Goal: Navigation & Orientation: Find specific page/section

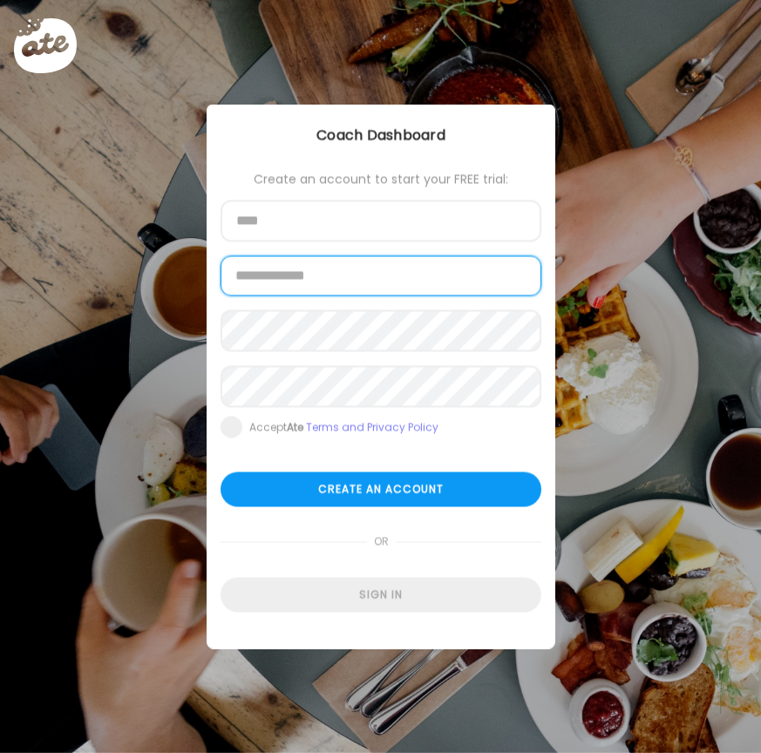
type input "**********"
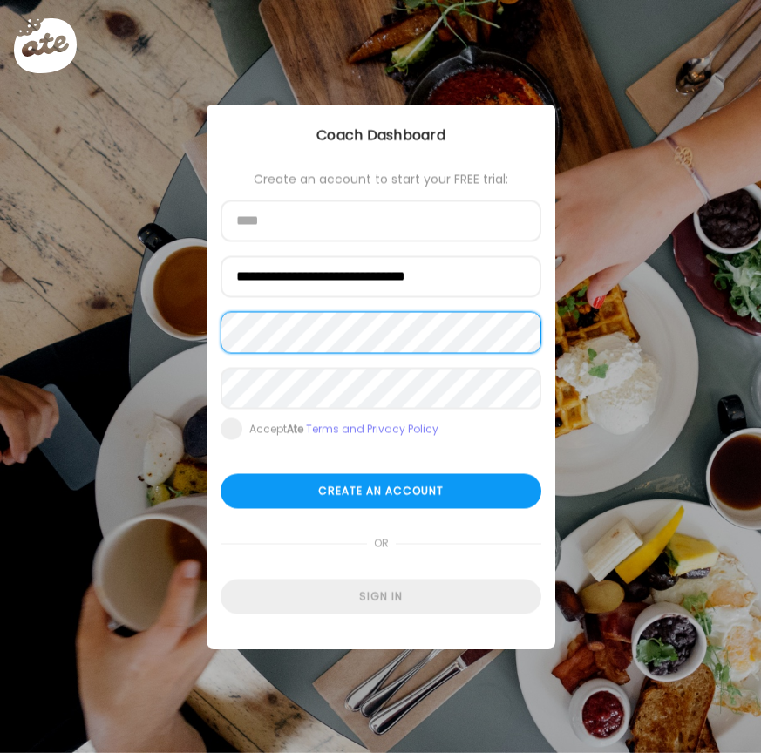
type input "**********"
click at [362, 615] on div "**********" at bounding box center [380, 377] width 349 height 545
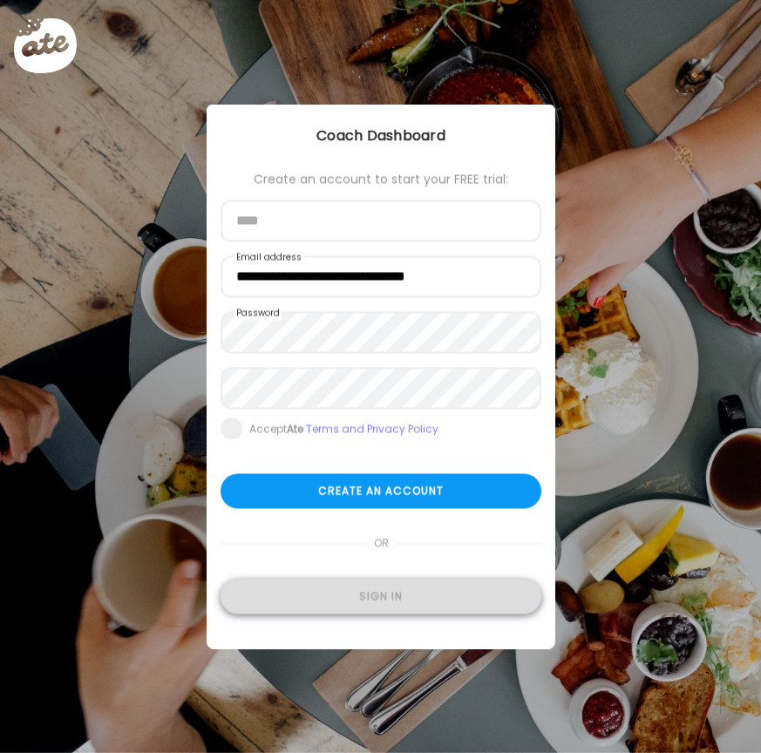
click at [362, 599] on div "Sign in" at bounding box center [380, 596] width 321 height 35
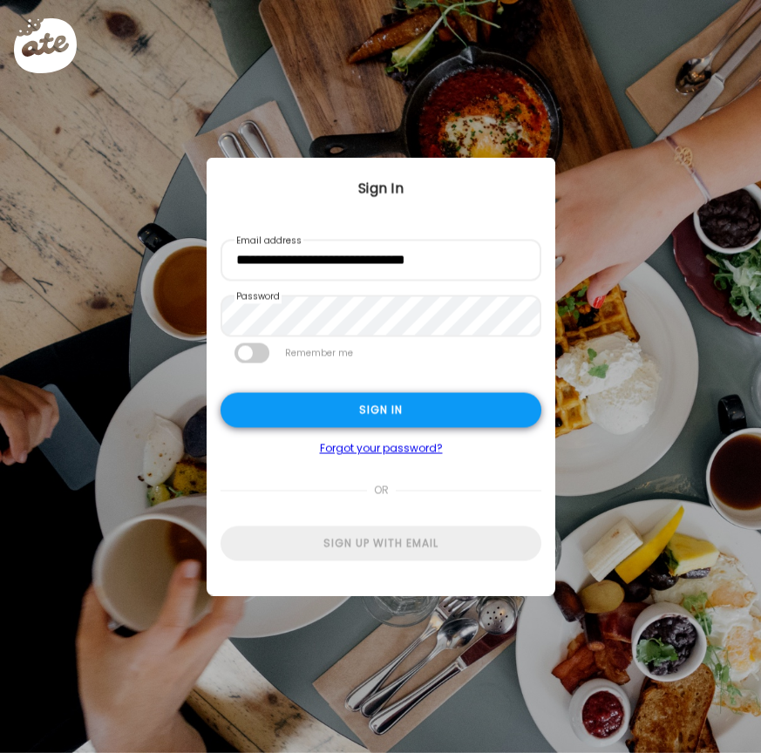
click at [420, 411] on div "Sign in" at bounding box center [380, 410] width 321 height 35
type input "**********"
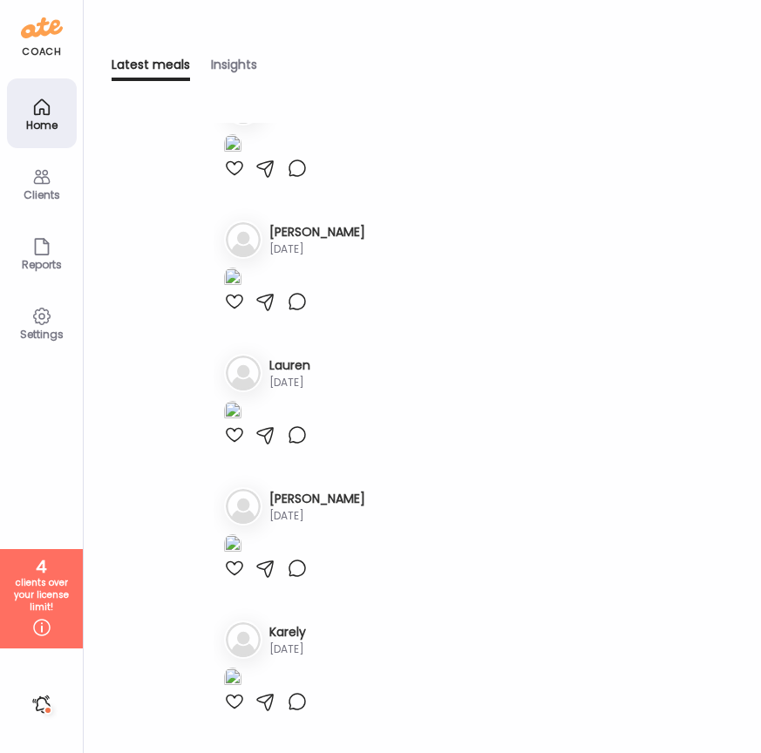
scroll to position [1019, 0]
click at [305, 108] on h3 "[PERSON_NAME]" at bounding box center [317, 99] width 96 height 18
click at [333, 108] on h3 "[PERSON_NAME]" at bounding box center [317, 99] width 96 height 18
click at [48, 195] on div "Clients" at bounding box center [41, 194] width 63 height 11
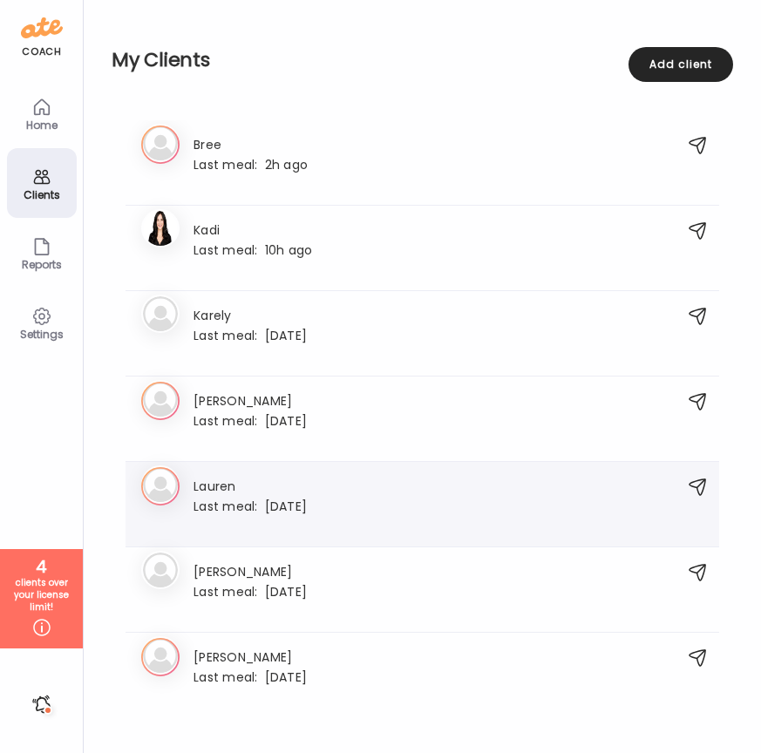
scroll to position [6, 0]
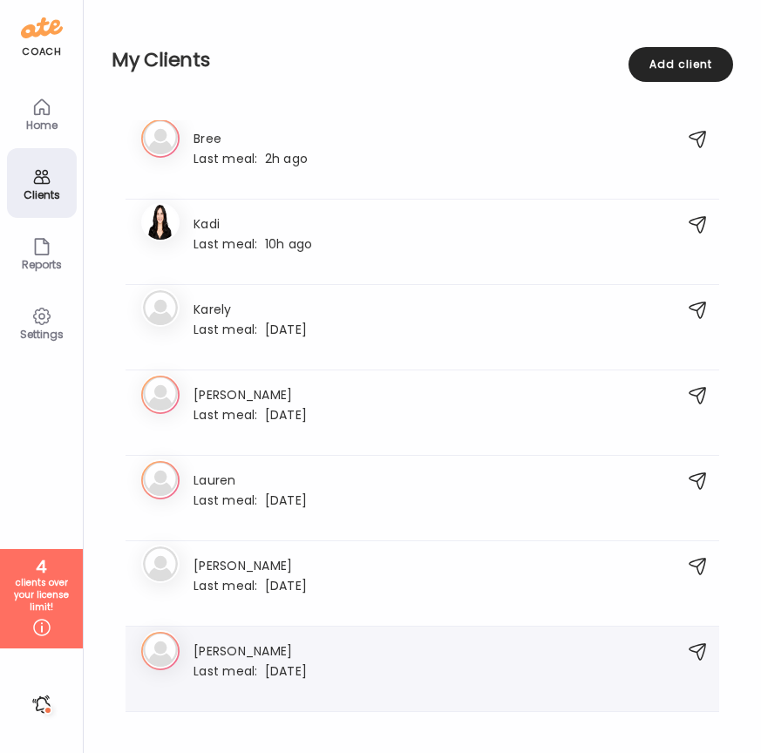
click at [229, 651] on h3 "[PERSON_NAME]" at bounding box center [249, 649] width 113 height 18
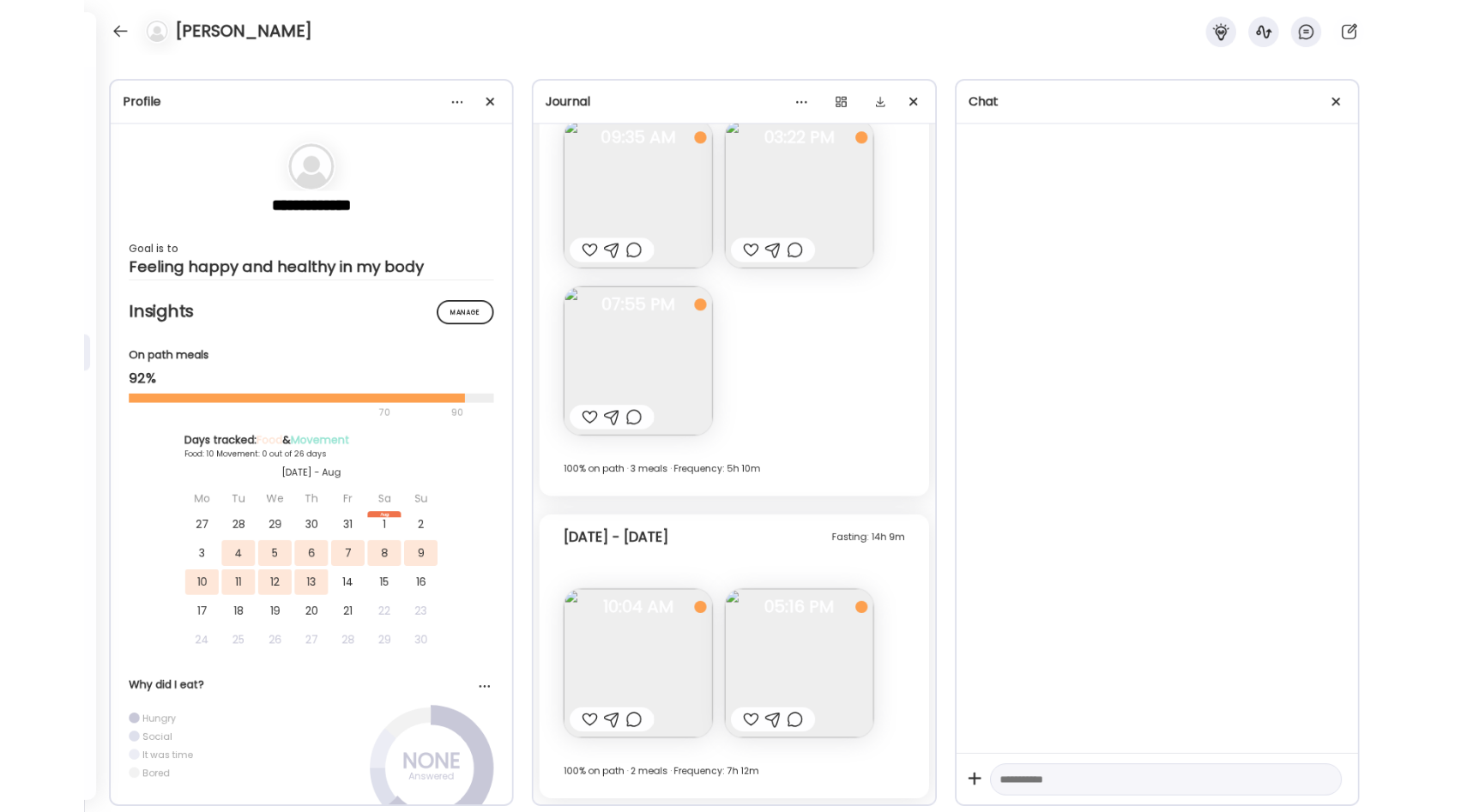
scroll to position [4245, 0]
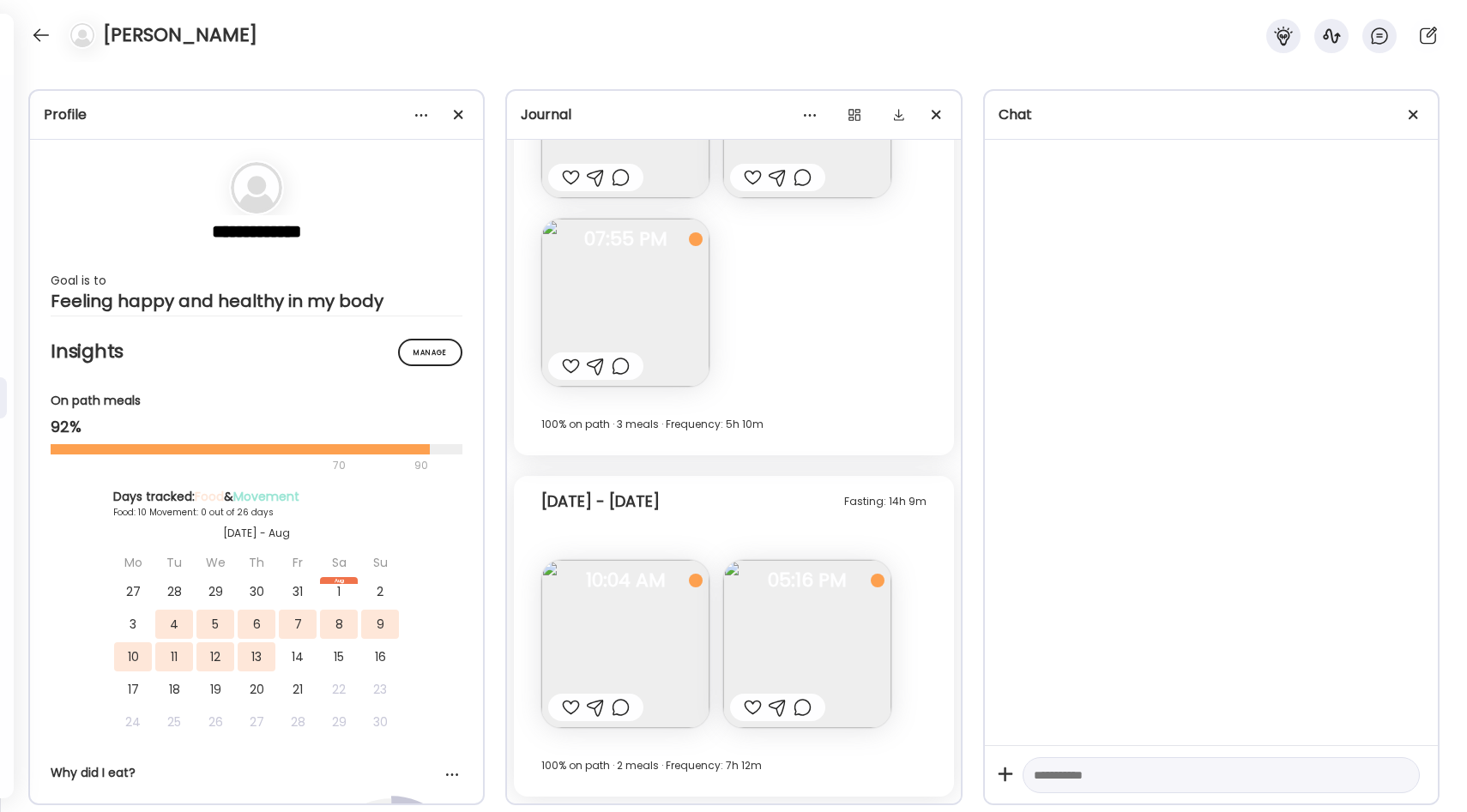
click at [254, 660] on div "13" at bounding box center [256, 657] width 37 height 30
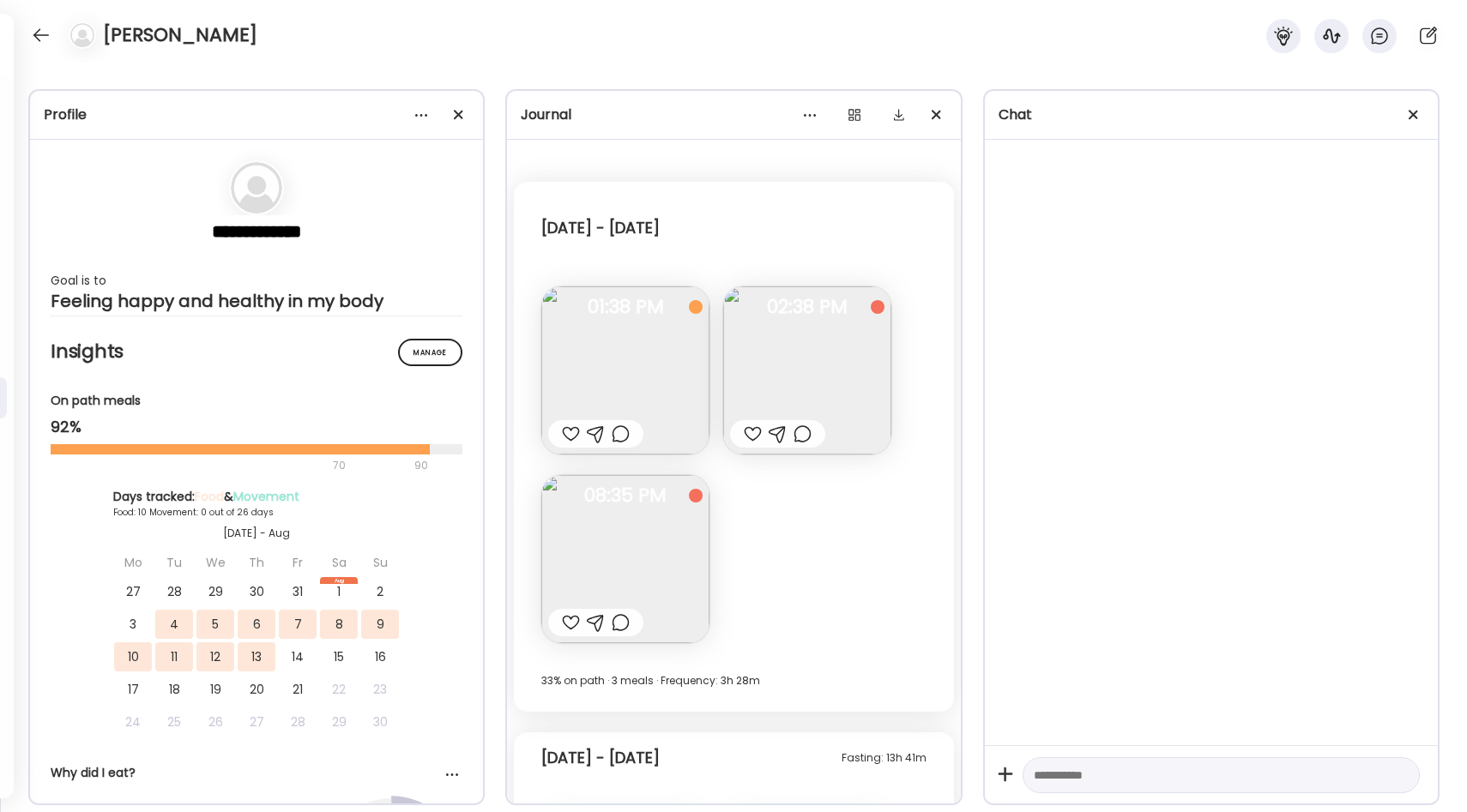
scroll to position [39, 0]
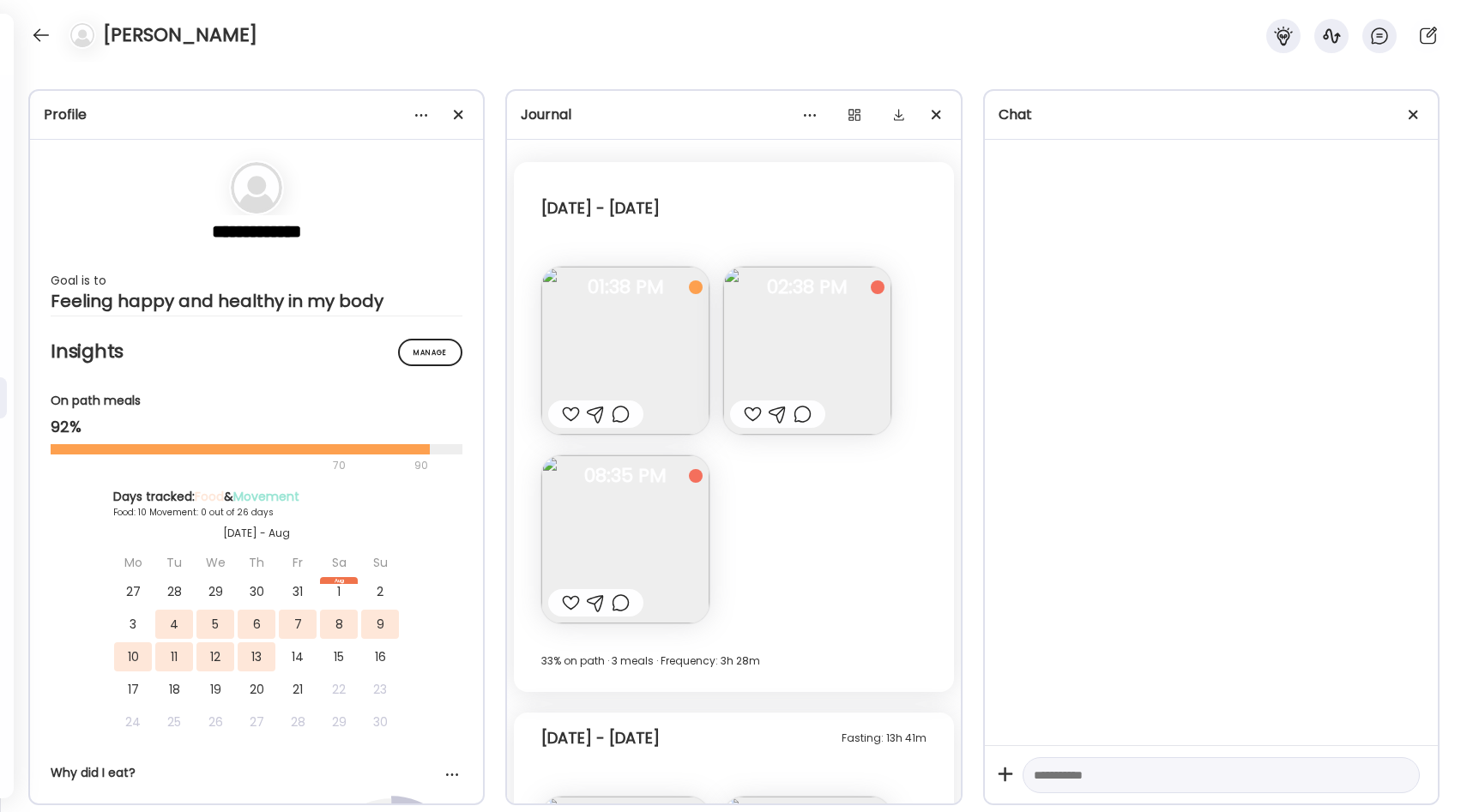
click at [614, 354] on img at bounding box center [625, 350] width 168 height 168
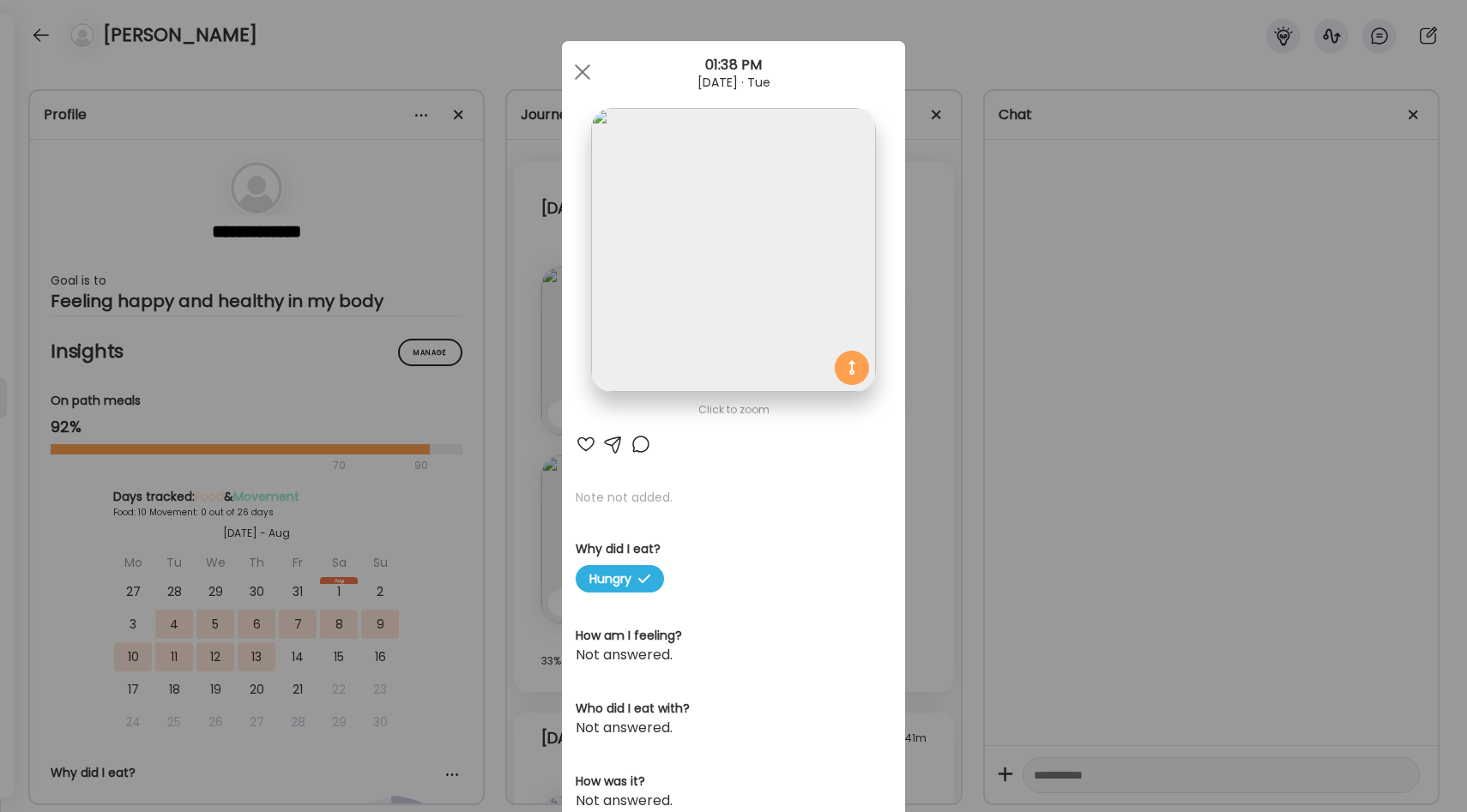
click at [661, 310] on img at bounding box center [733, 250] width 284 height 283
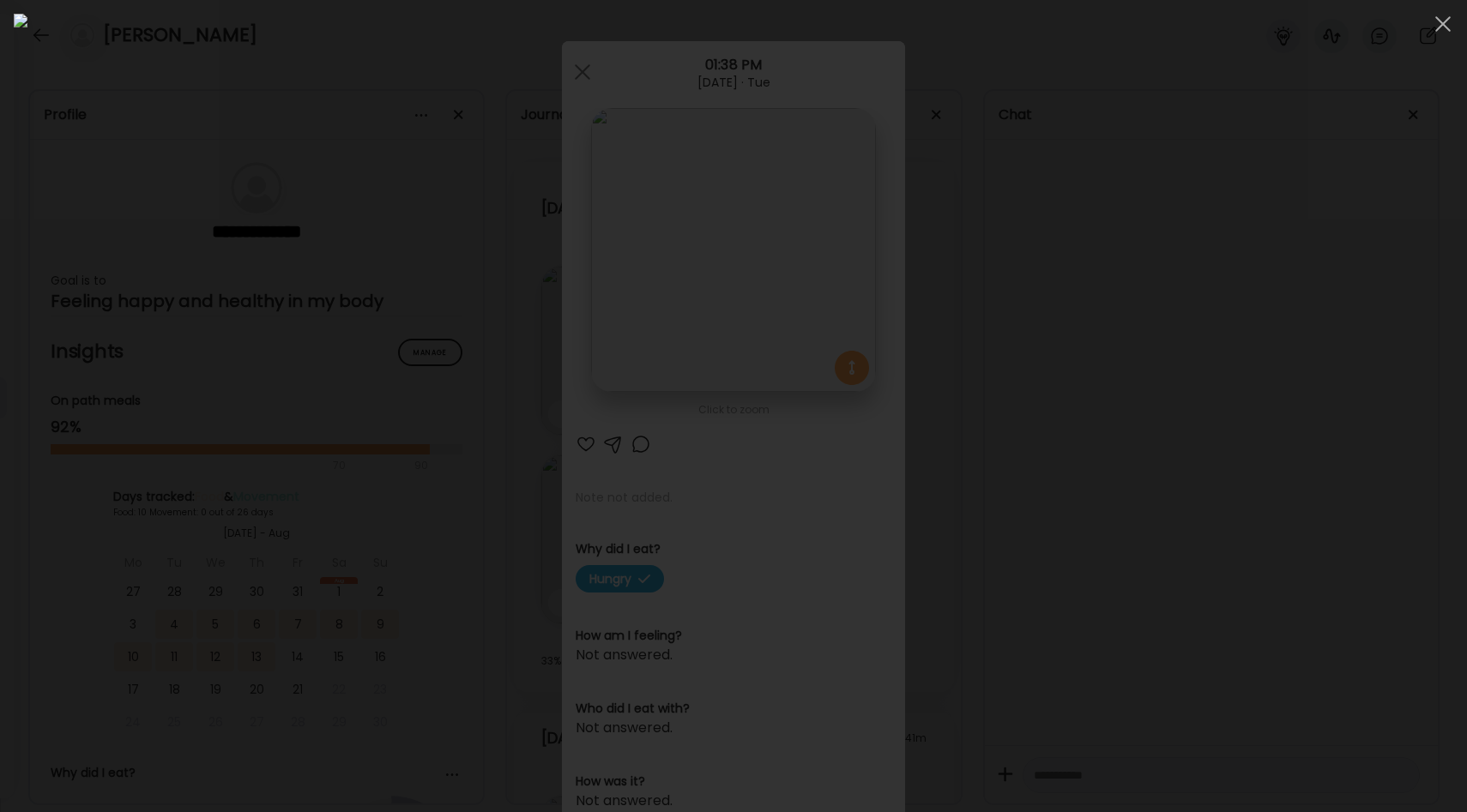
click at [748, 483] on img at bounding box center [734, 406] width 1439 height 784
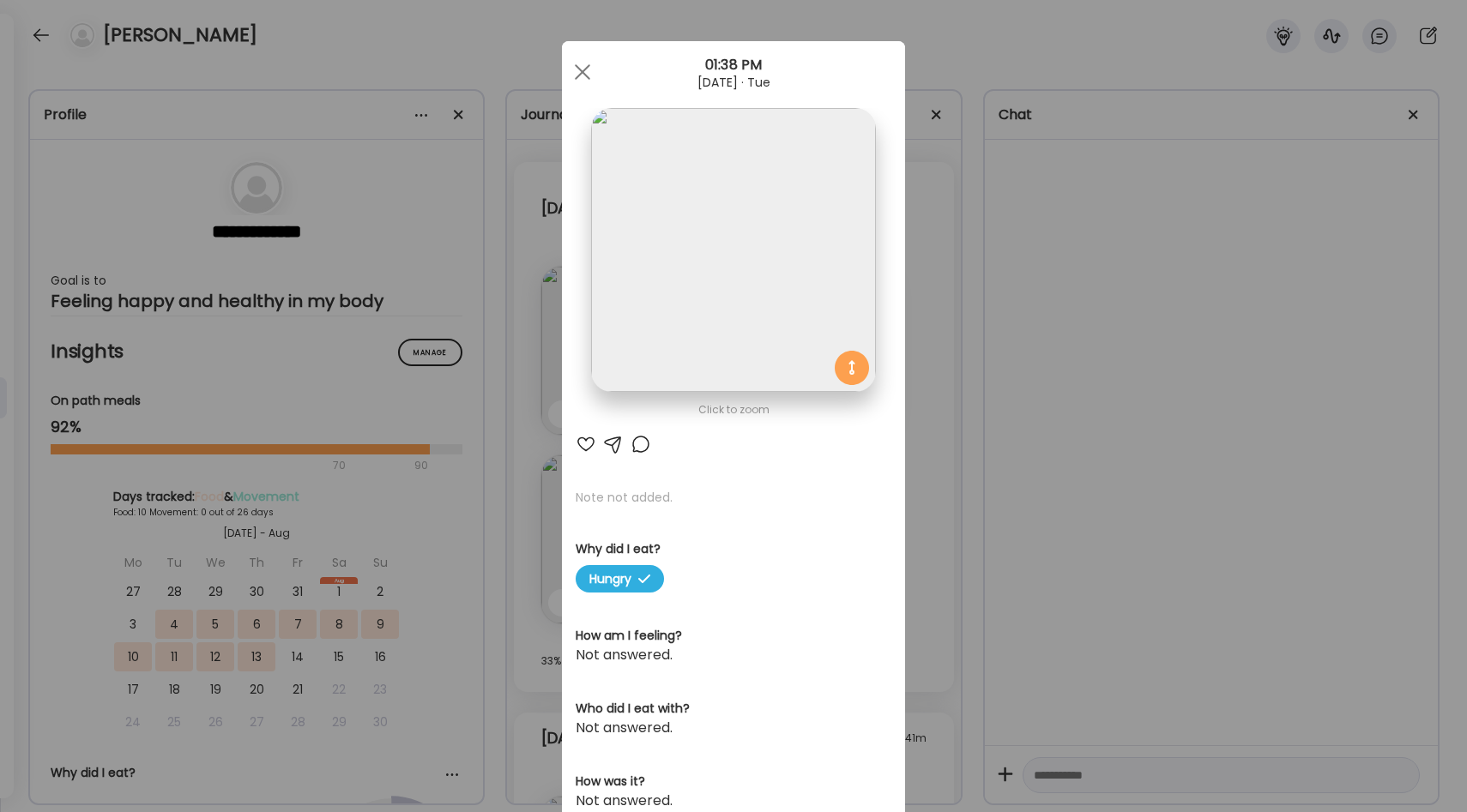
click at [748, 311] on div "Ate Coach Dashboard Wahoo! It’s official Take a moment to set up your Coach Pro…" at bounding box center [734, 406] width 1467 height 812
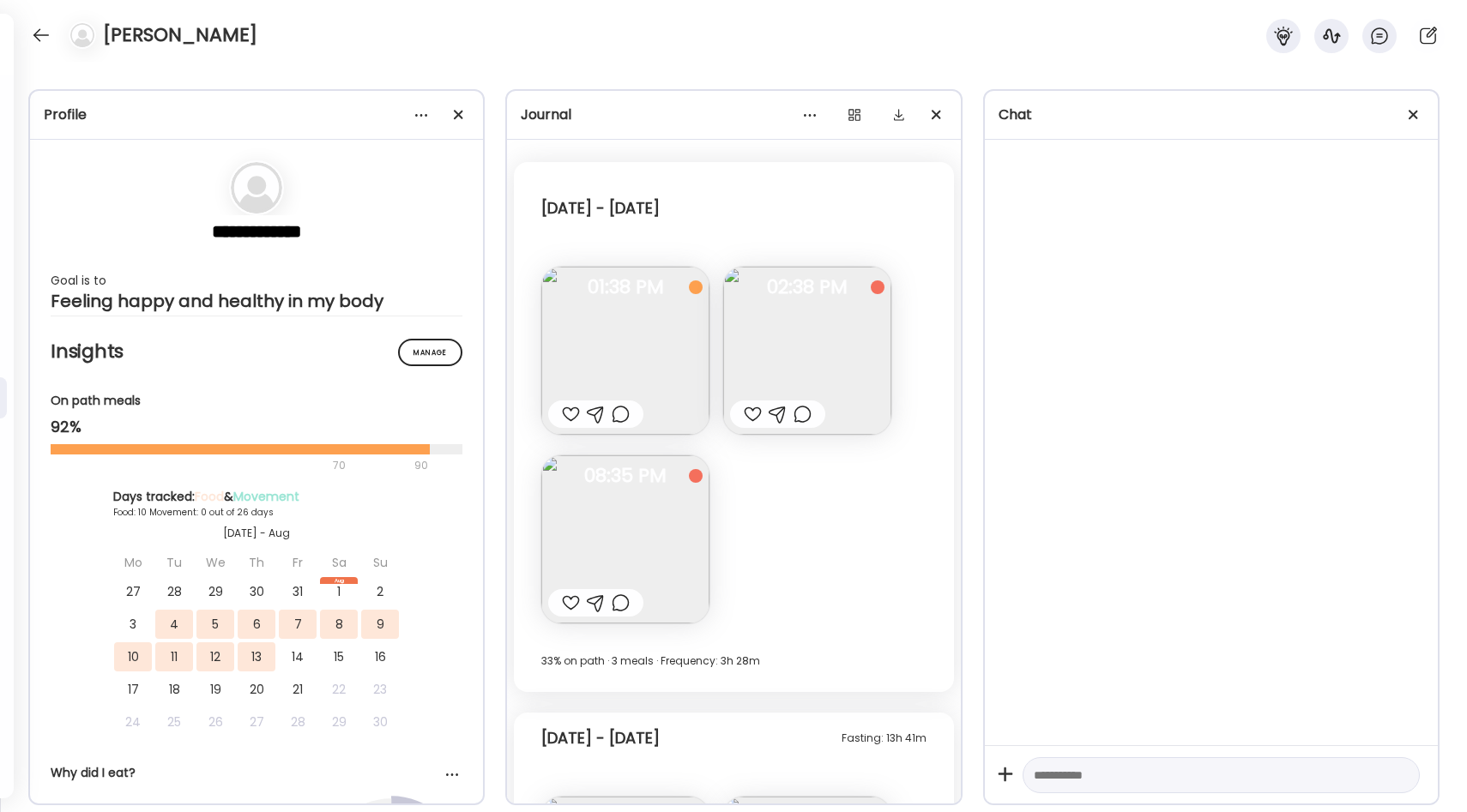
click at [748, 339] on img at bounding box center [806, 350] width 168 height 168
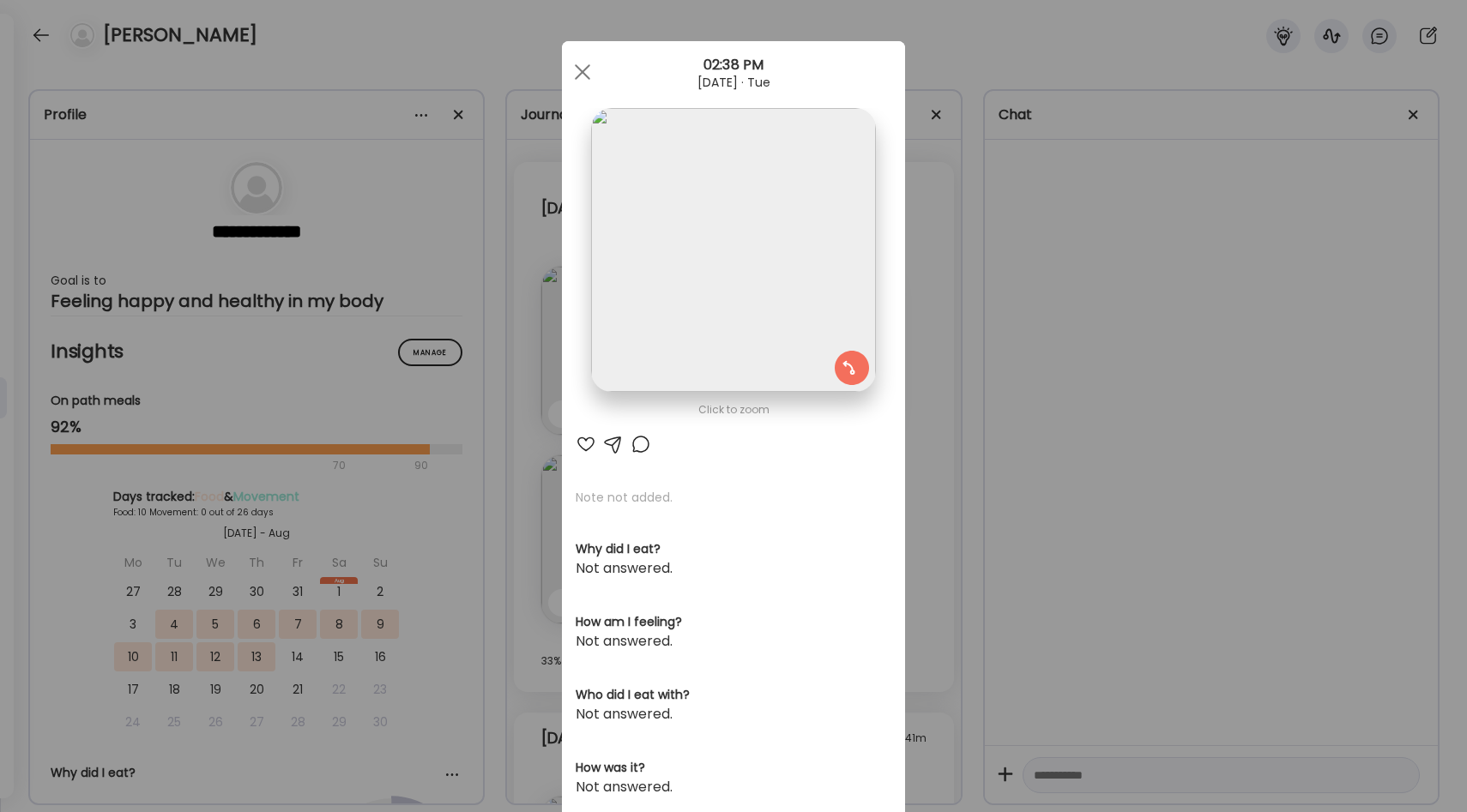
click at [748, 395] on div "Ate Coach Dashboard Wahoo! It’s official Take a moment to set up your Coach Pro…" at bounding box center [734, 406] width 1467 height 812
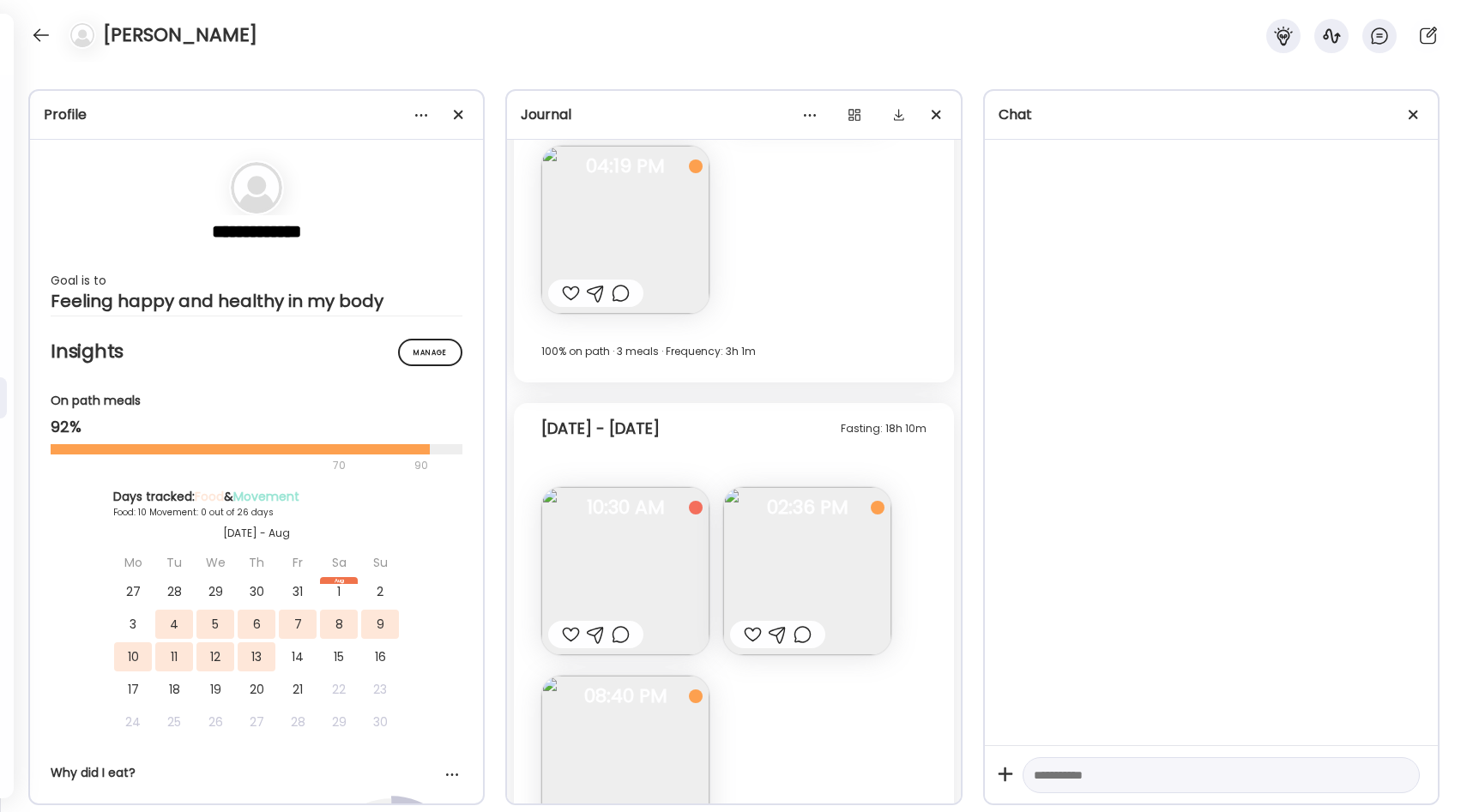
scroll to position [1071, 0]
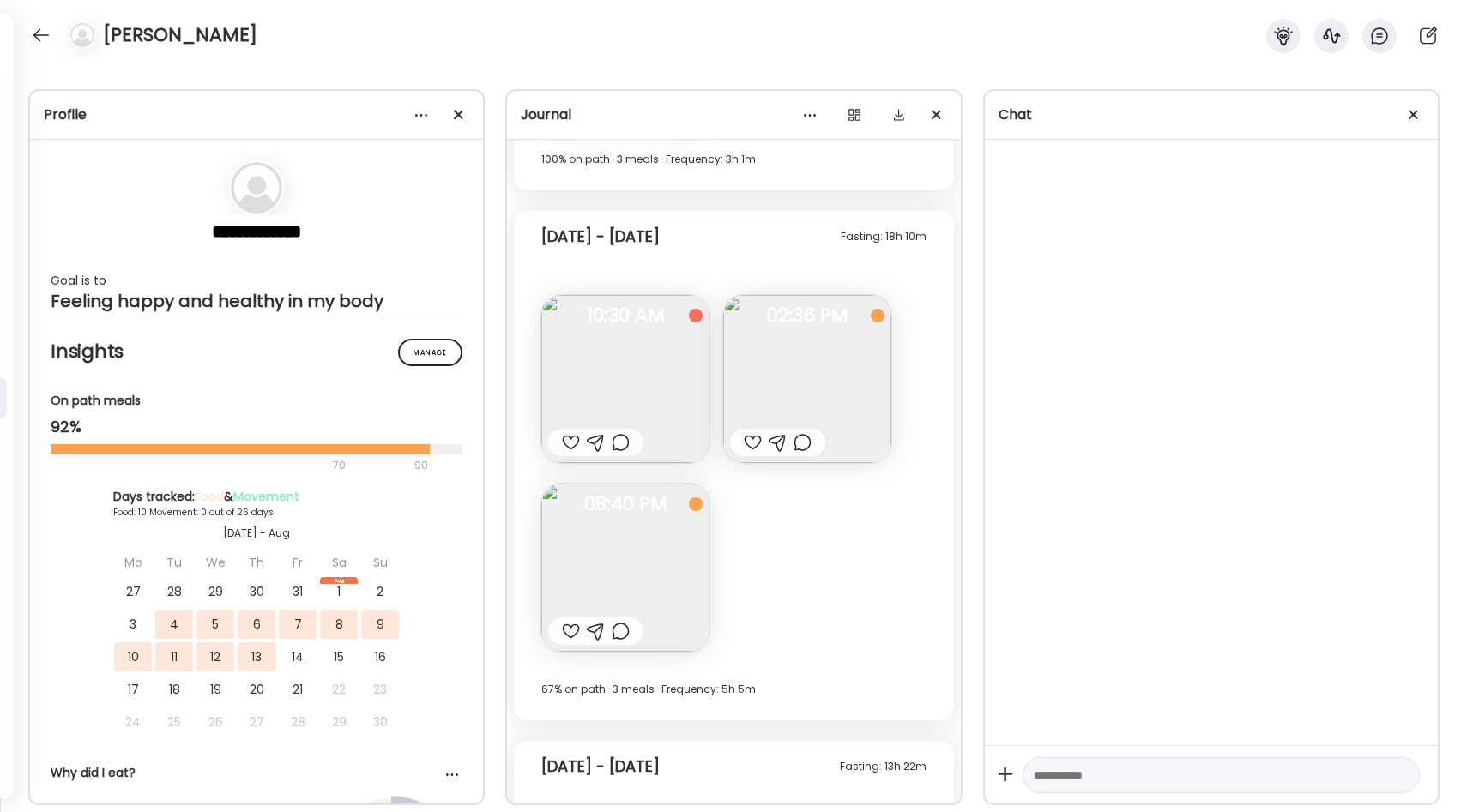
click at [666, 382] on img at bounding box center [625, 379] width 168 height 168
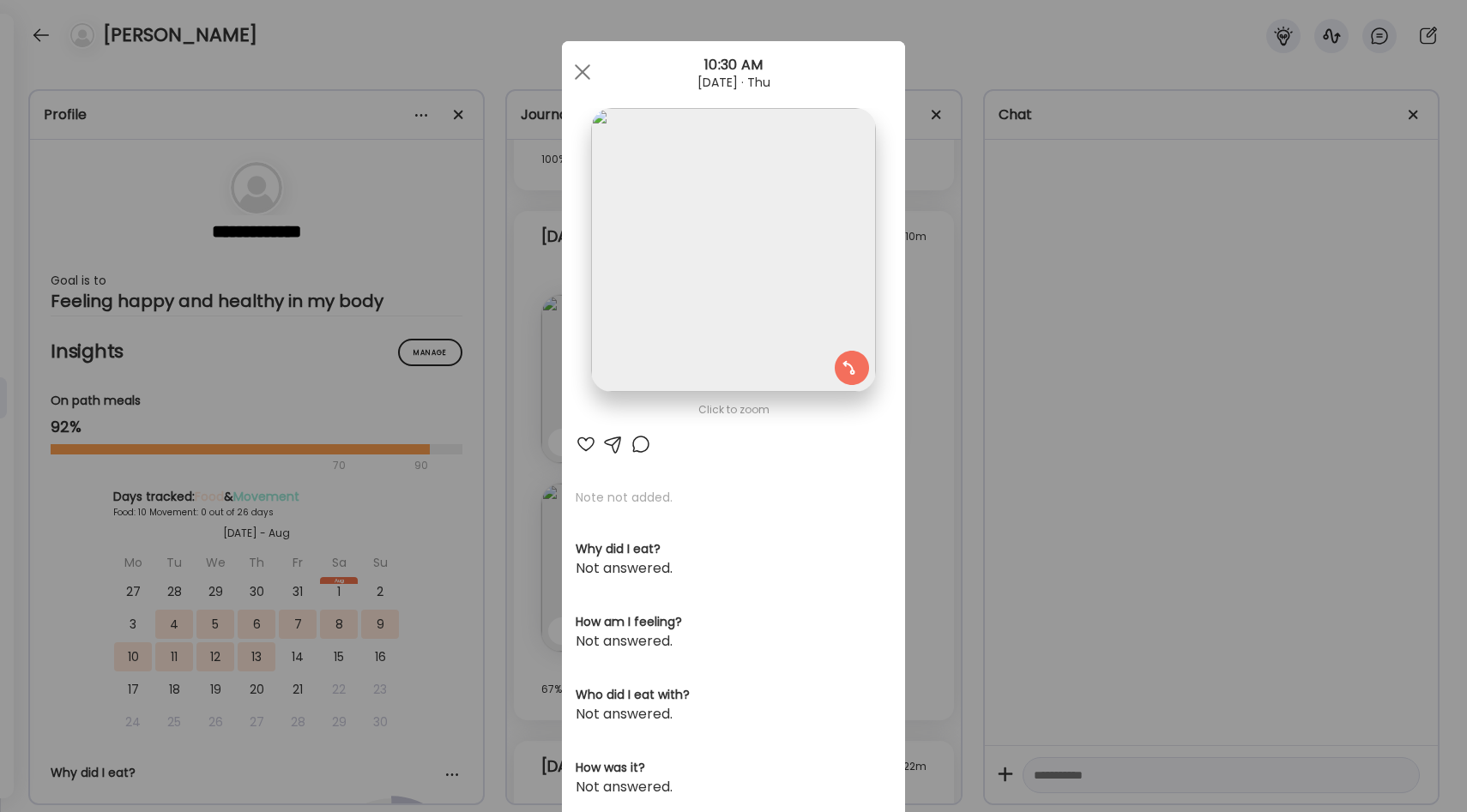
click at [748, 257] on div "Ate Coach Dashboard Wahoo! It’s official Take a moment to set up your Coach Pro…" at bounding box center [734, 406] width 1467 height 812
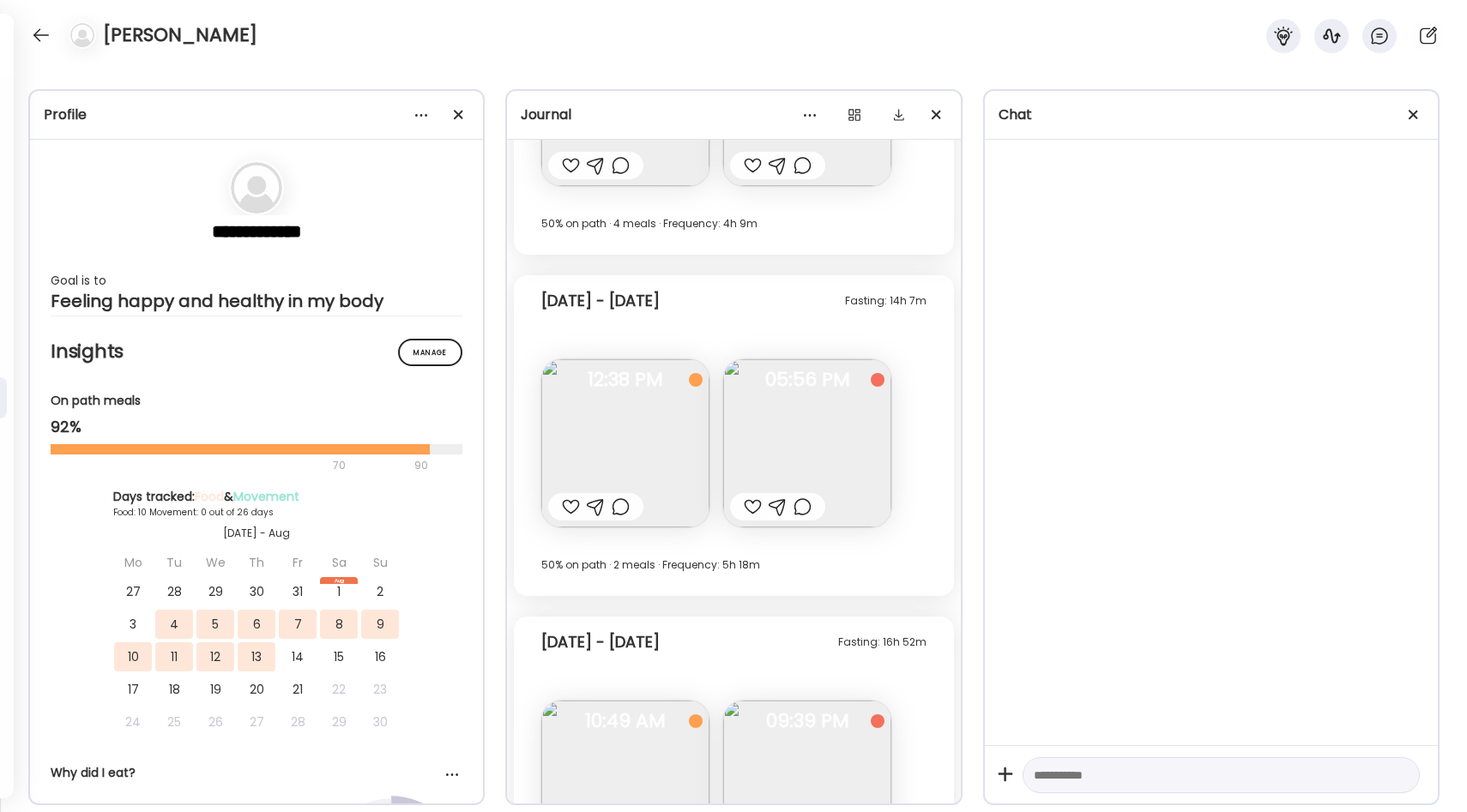
scroll to position [2088, 0]
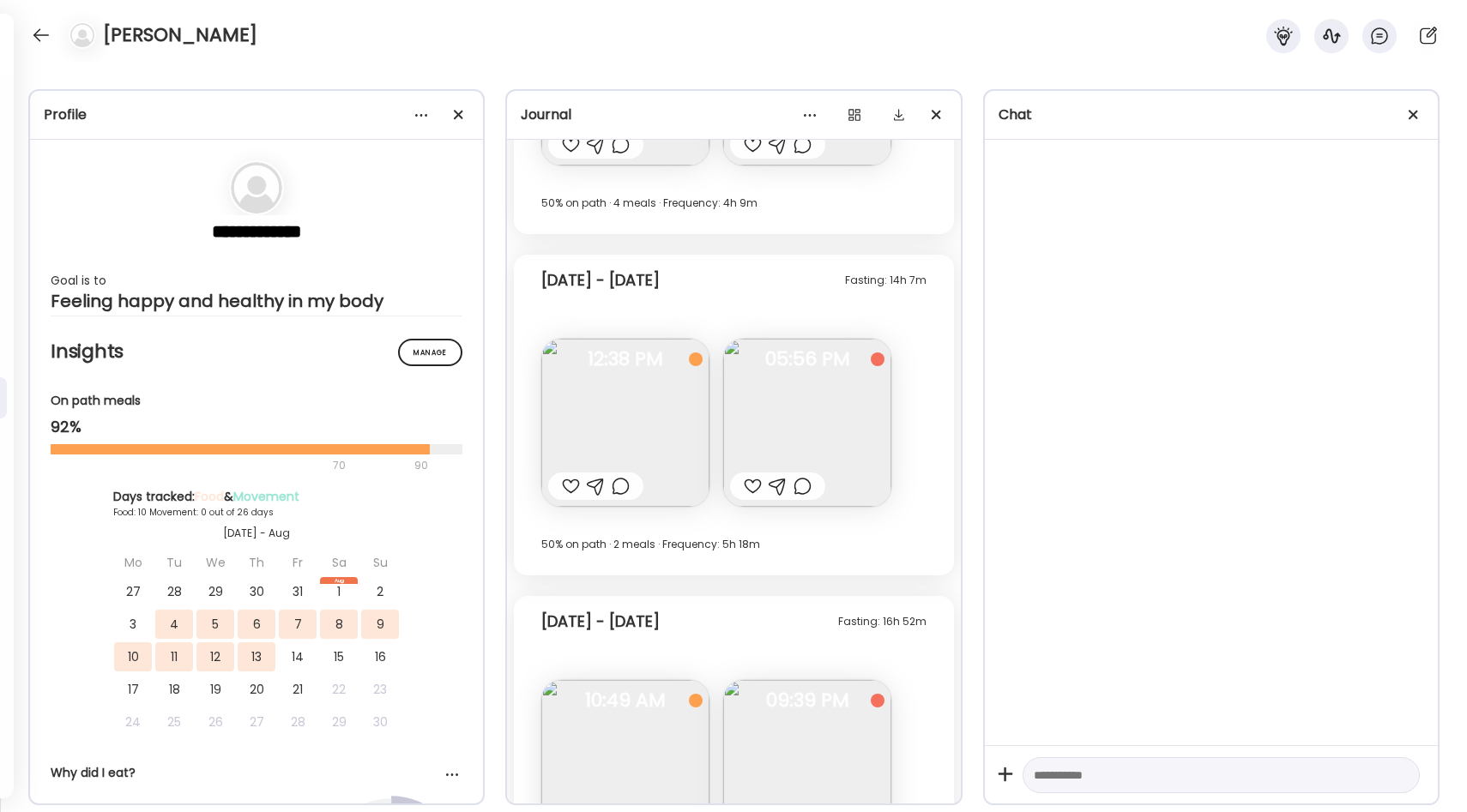
click at [647, 441] on img at bounding box center [625, 422] width 168 height 168
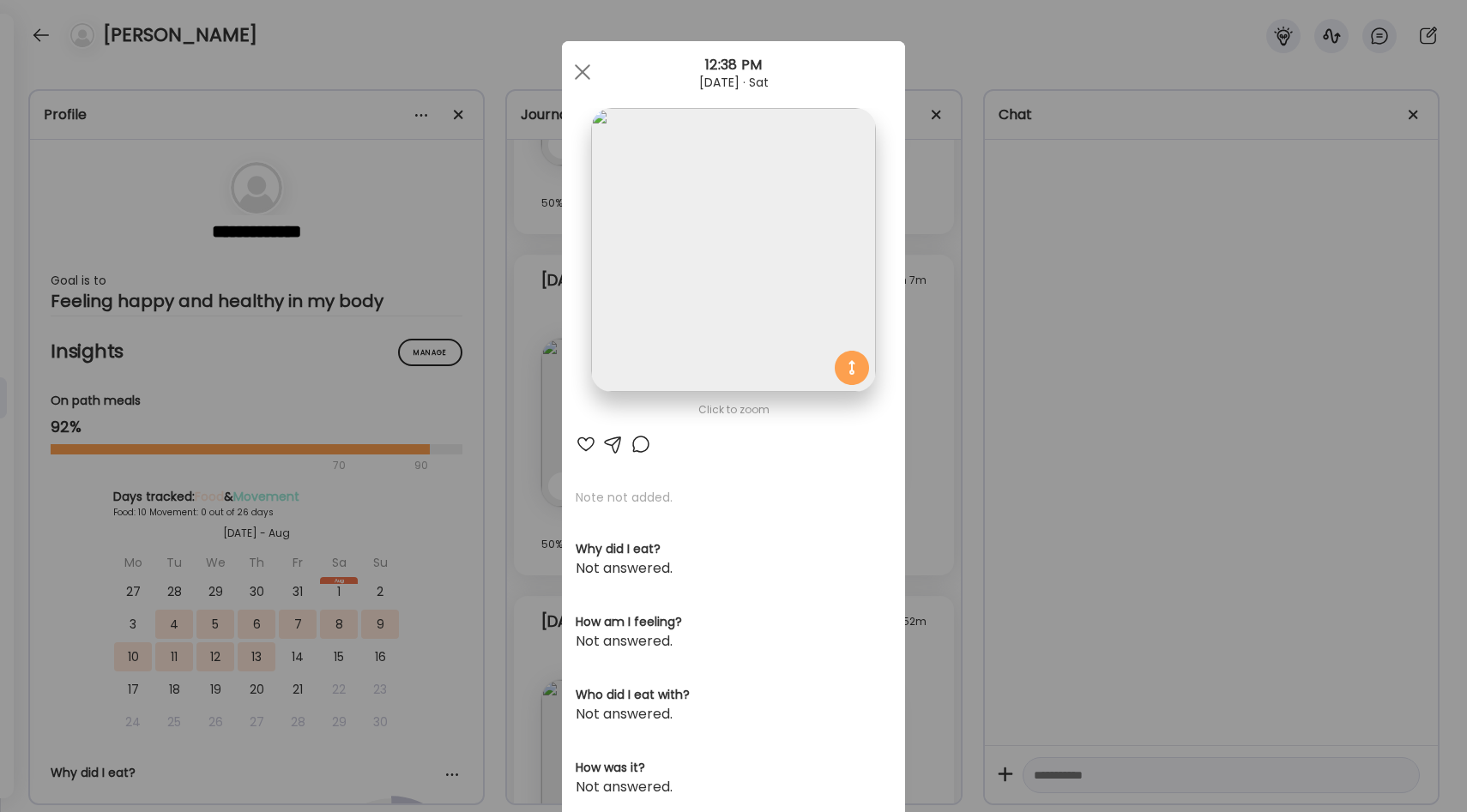
click at [748, 259] on div "Ate Coach Dashboard Wahoo! It’s official Take a moment to set up your Coach Pro…" at bounding box center [734, 406] width 1467 height 812
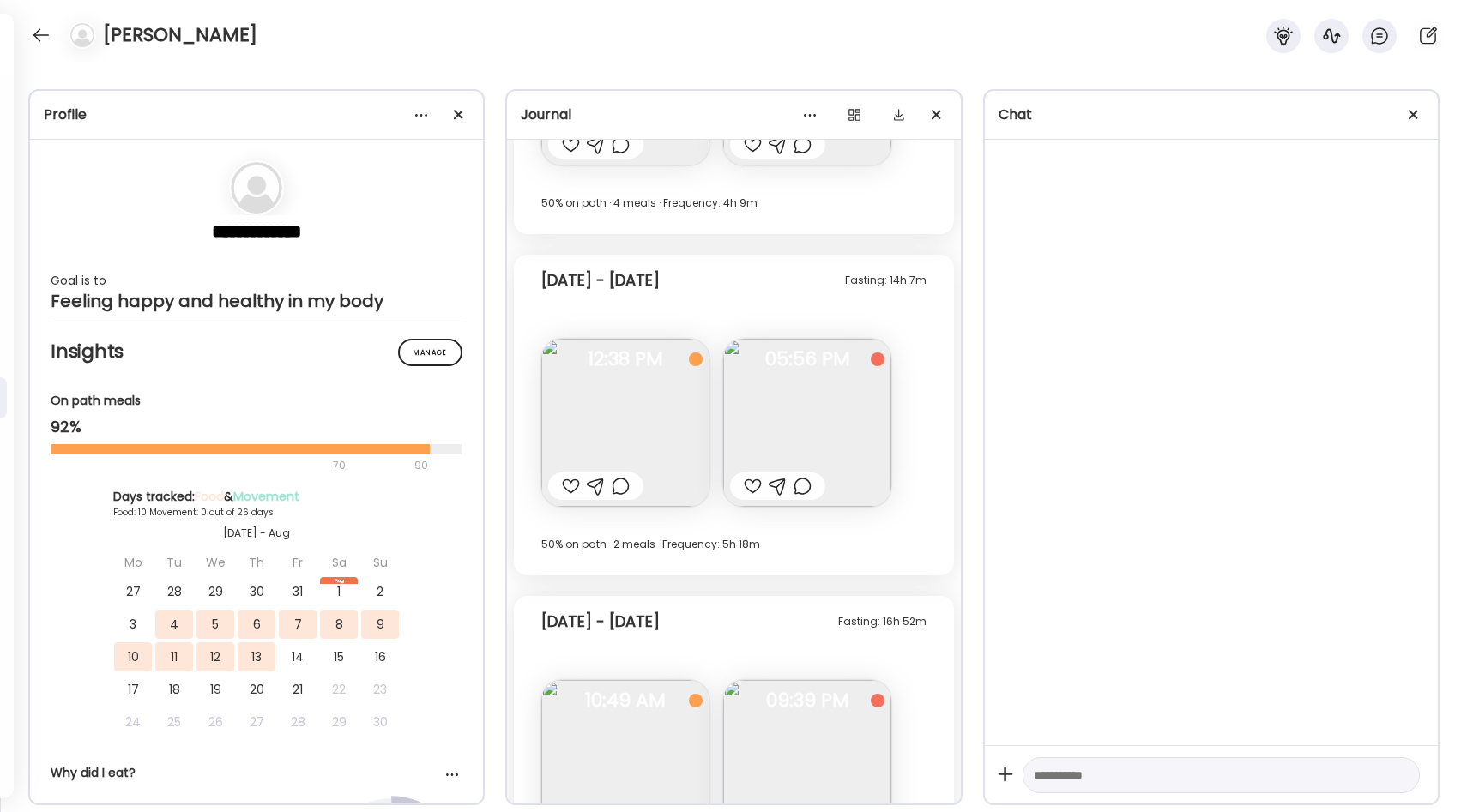
click at [748, 431] on img at bounding box center [806, 422] width 168 height 168
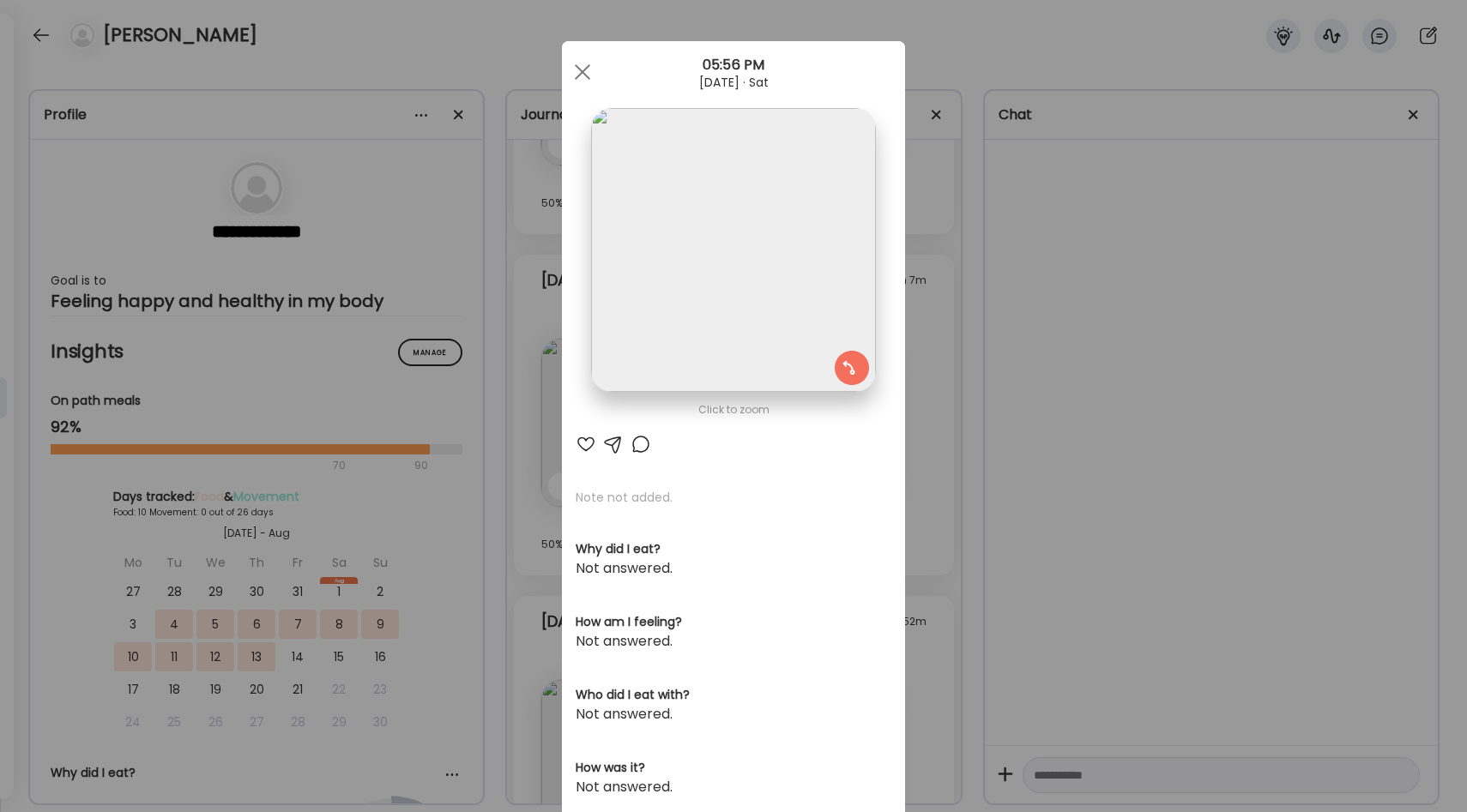
click at [748, 321] on div "Ate Coach Dashboard Wahoo! It’s official Take a moment to set up your Coach Pro…" at bounding box center [734, 406] width 1467 height 812
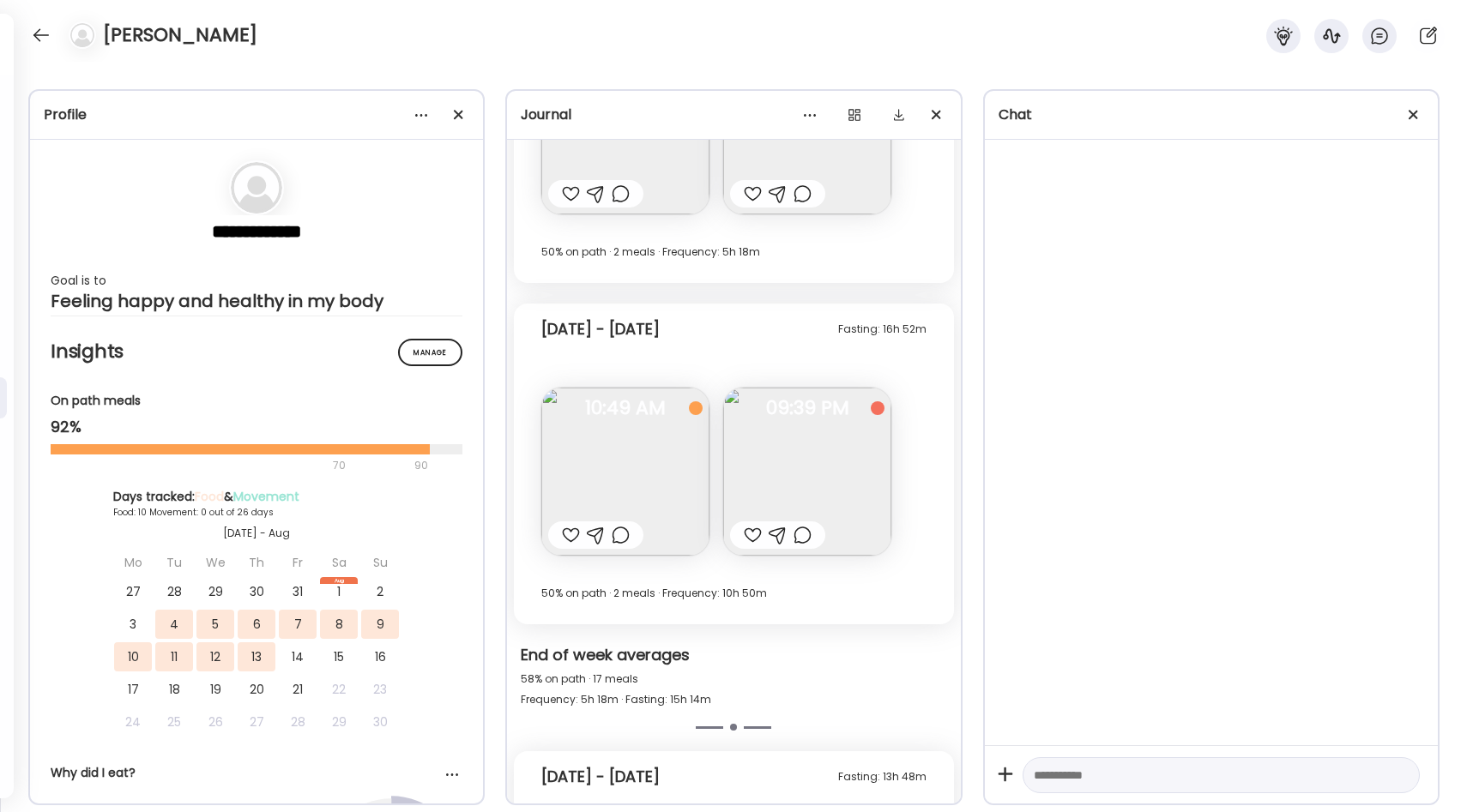
scroll to position [2386, 0]
click at [657, 463] on img at bounding box center [625, 466] width 168 height 168
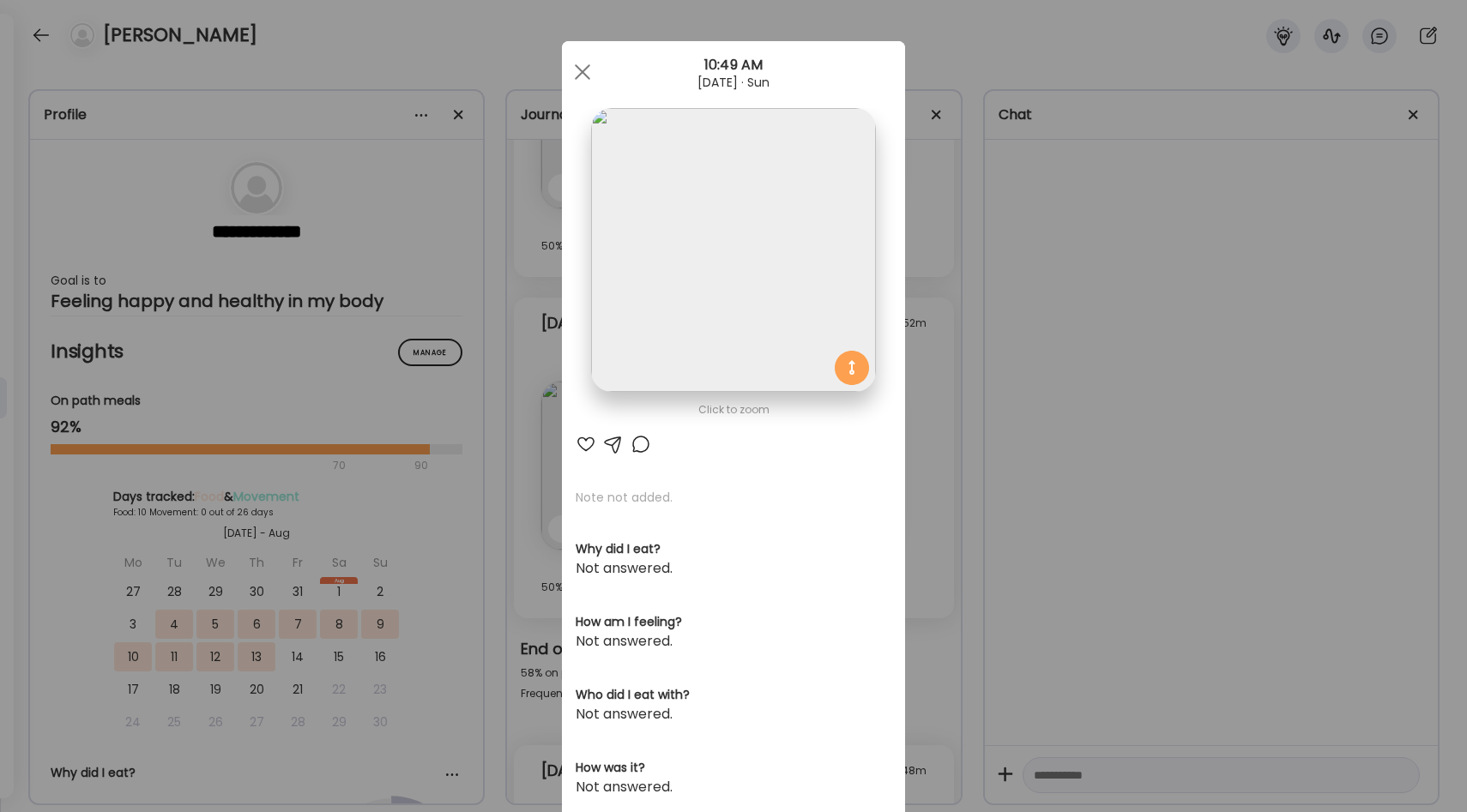
click at [748, 330] on div "Ate Coach Dashboard Wahoo! It’s official Take a moment to set up your Coach Pro…" at bounding box center [734, 406] width 1467 height 812
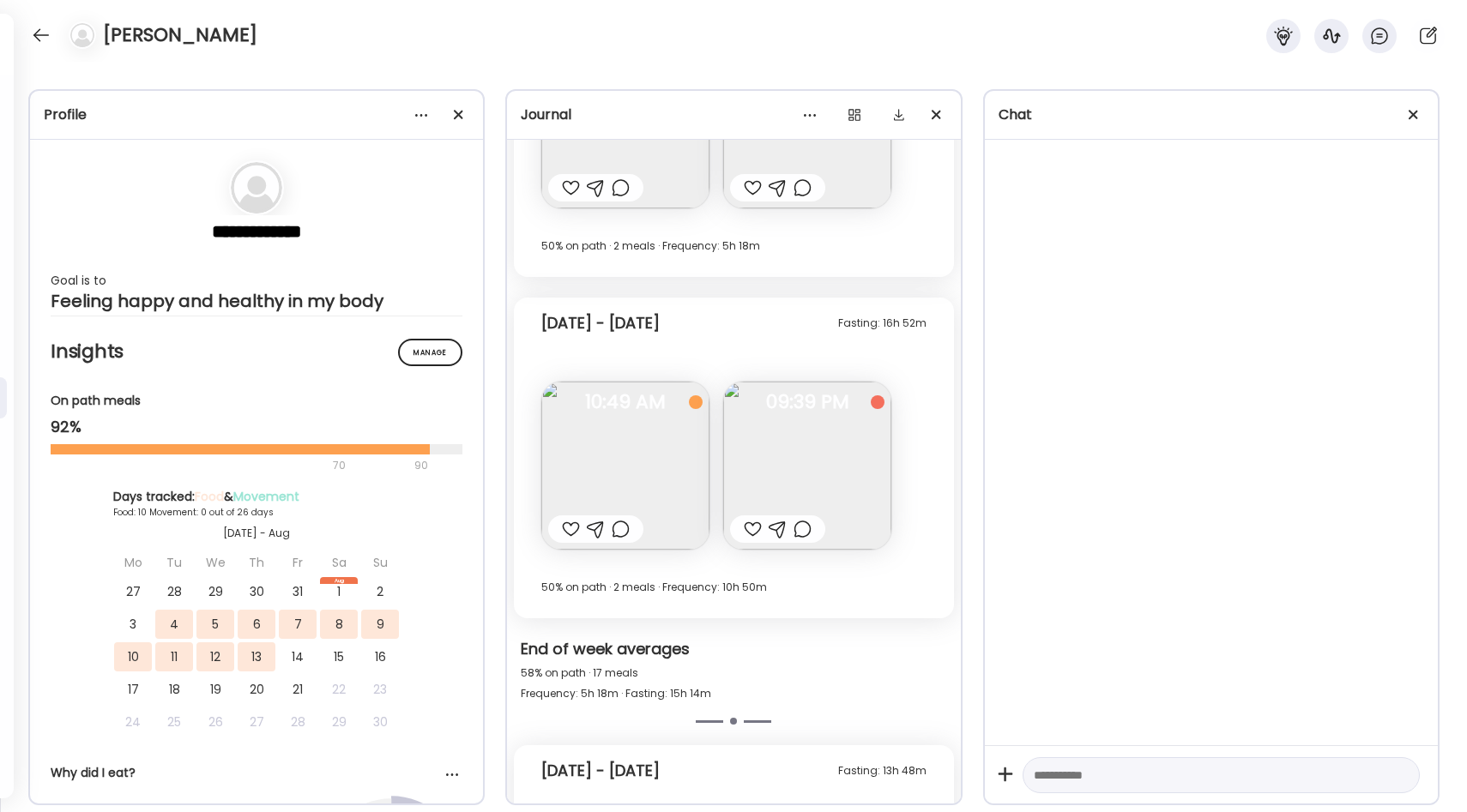
click at [748, 486] on img at bounding box center [806, 466] width 168 height 168
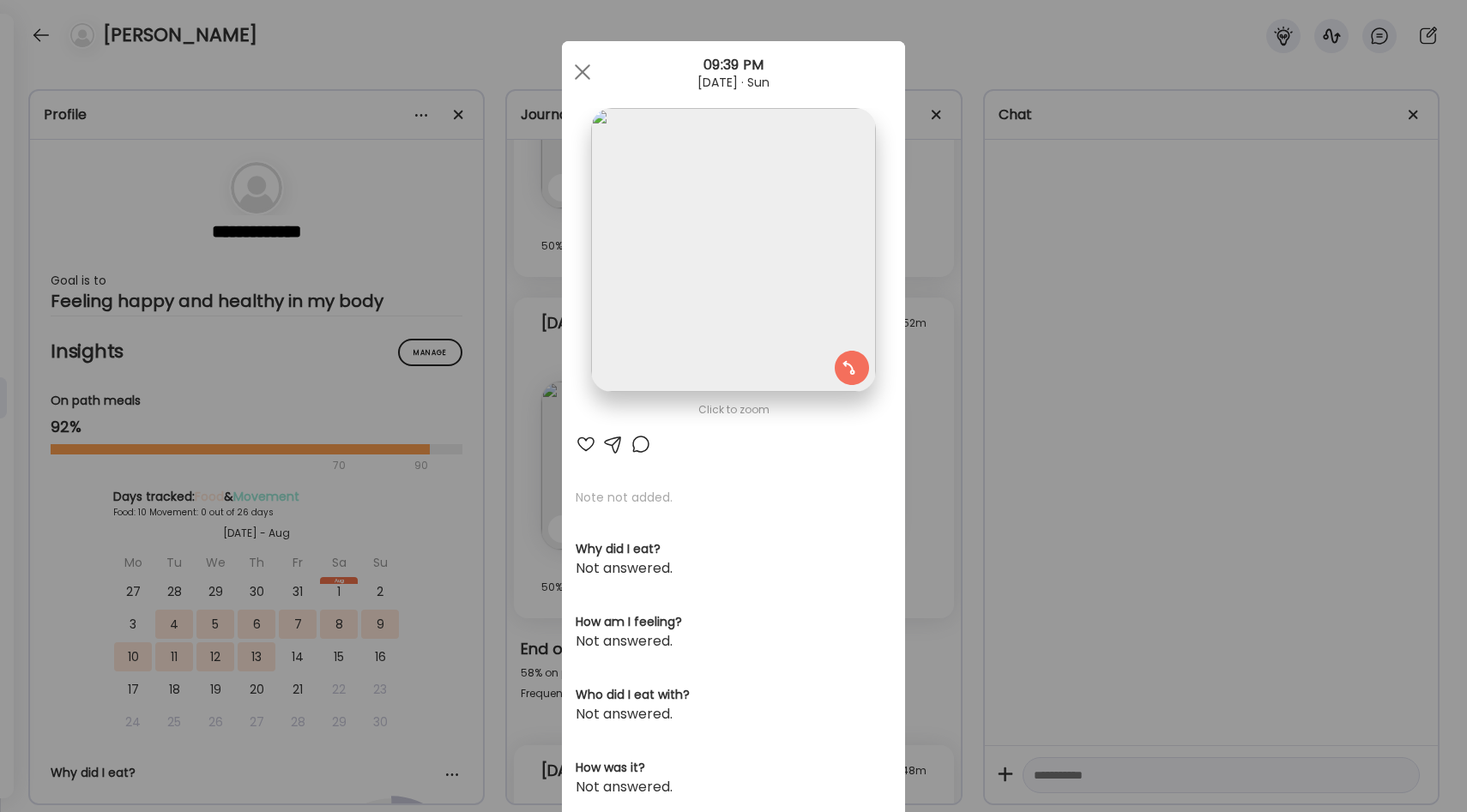
click at [748, 281] on div "Ate Coach Dashboard Wahoo! It’s official Take a moment to set up your Coach Pro…" at bounding box center [734, 406] width 1467 height 812
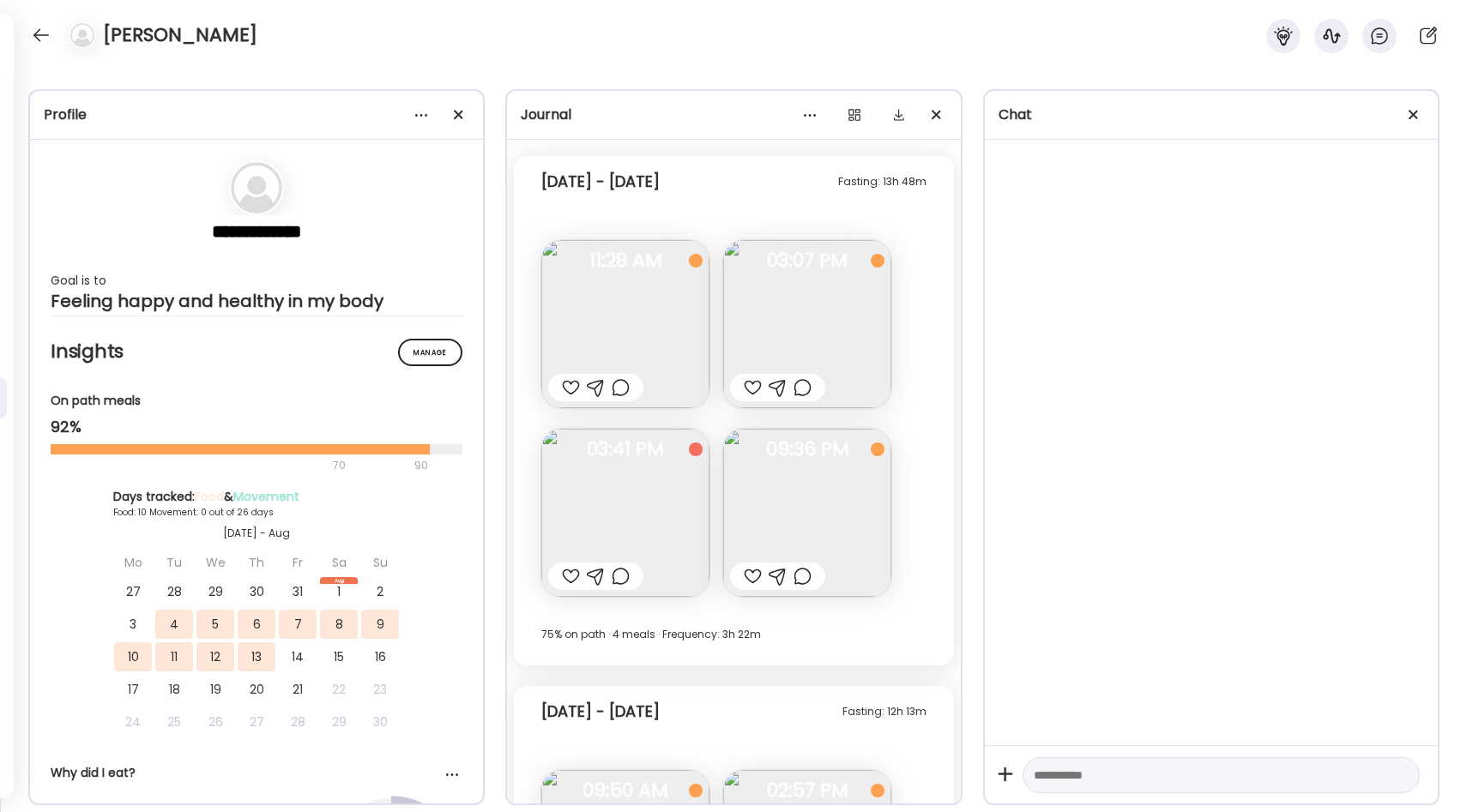
scroll to position [2969, 0]
click at [642, 297] on img at bounding box center [625, 329] width 168 height 168
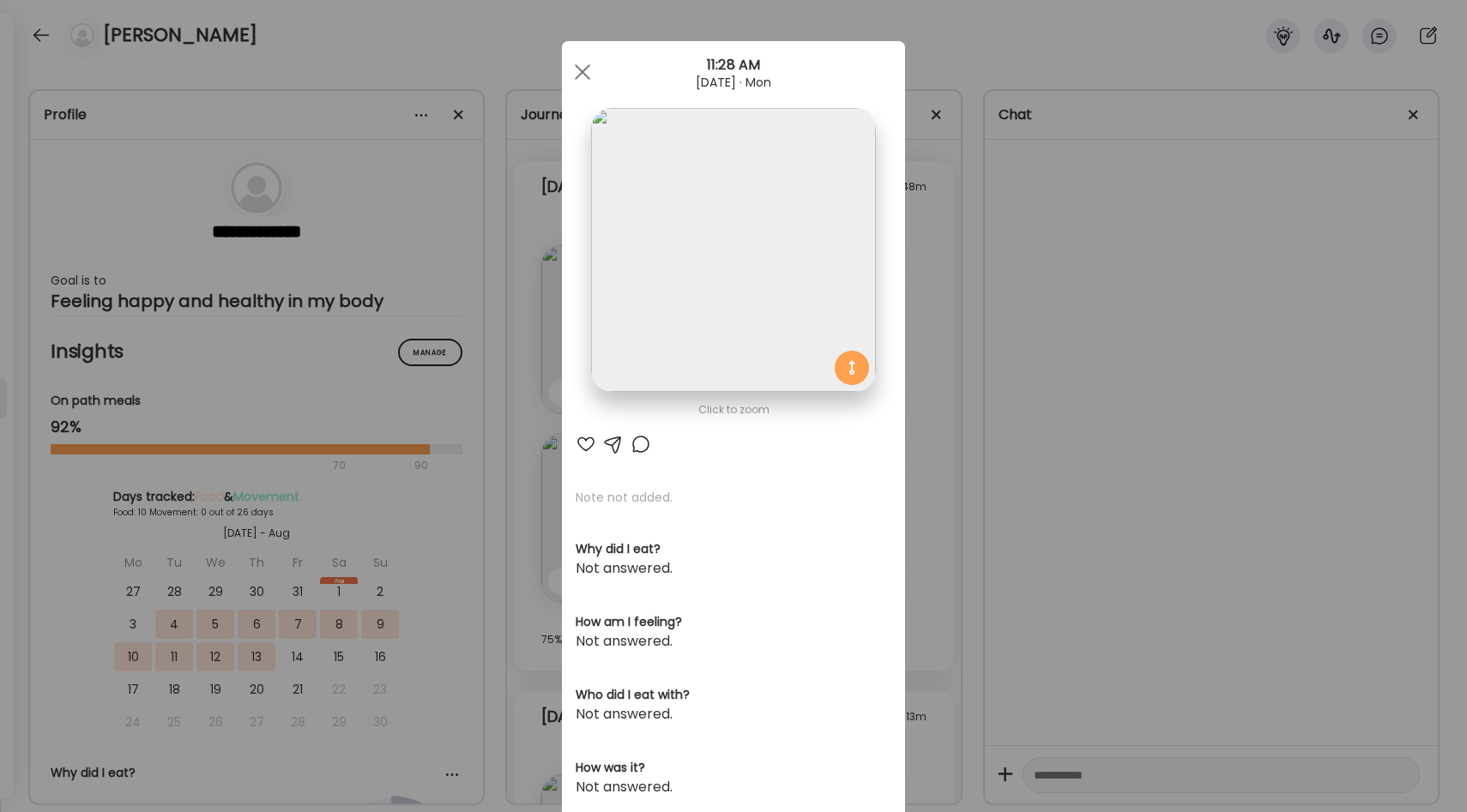
click at [748, 616] on div "Ate Coach Dashboard Wahoo! It’s official Take a moment to set up your Coach Pro…" at bounding box center [734, 406] width 1467 height 812
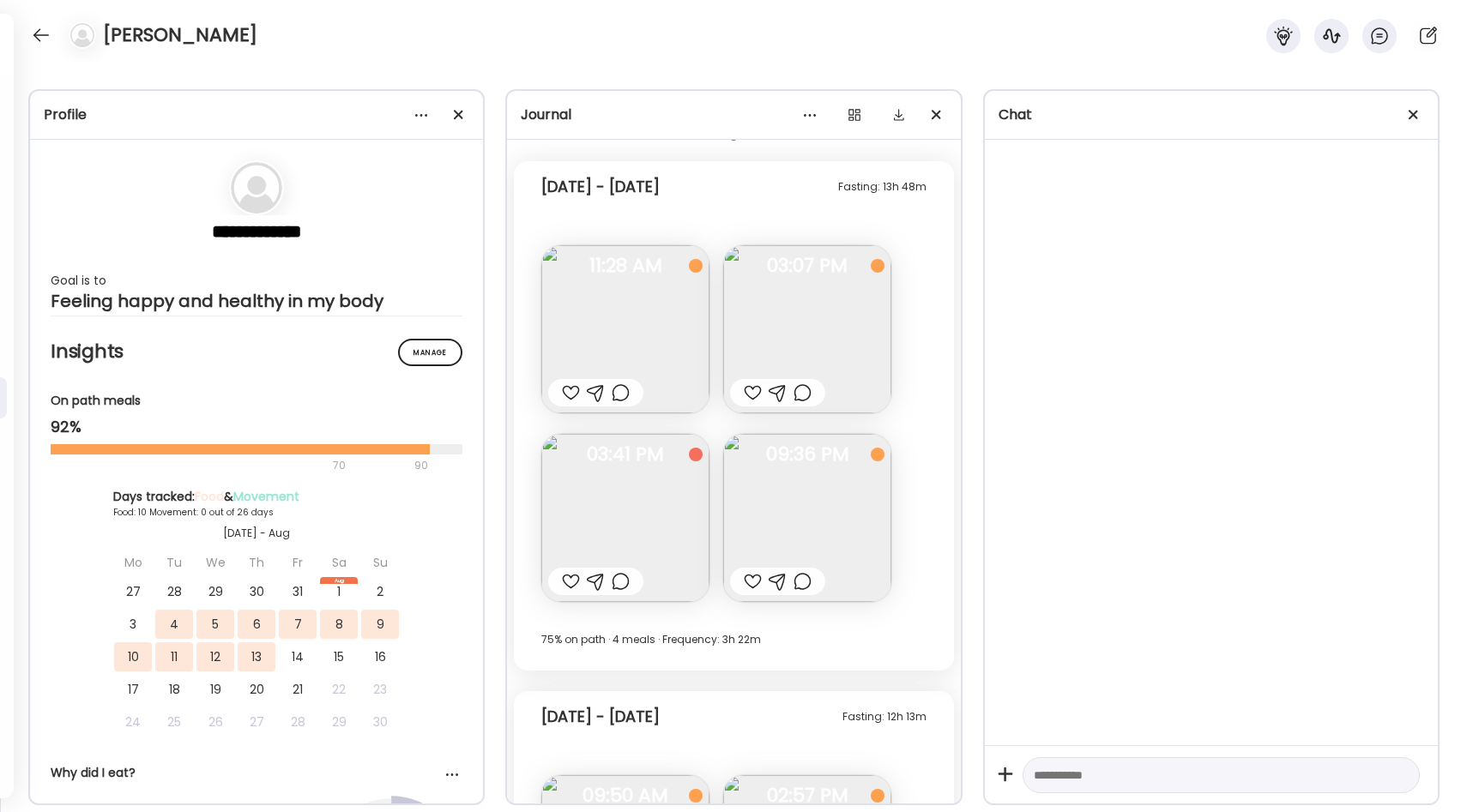
click at [748, 348] on img at bounding box center [806, 329] width 168 height 168
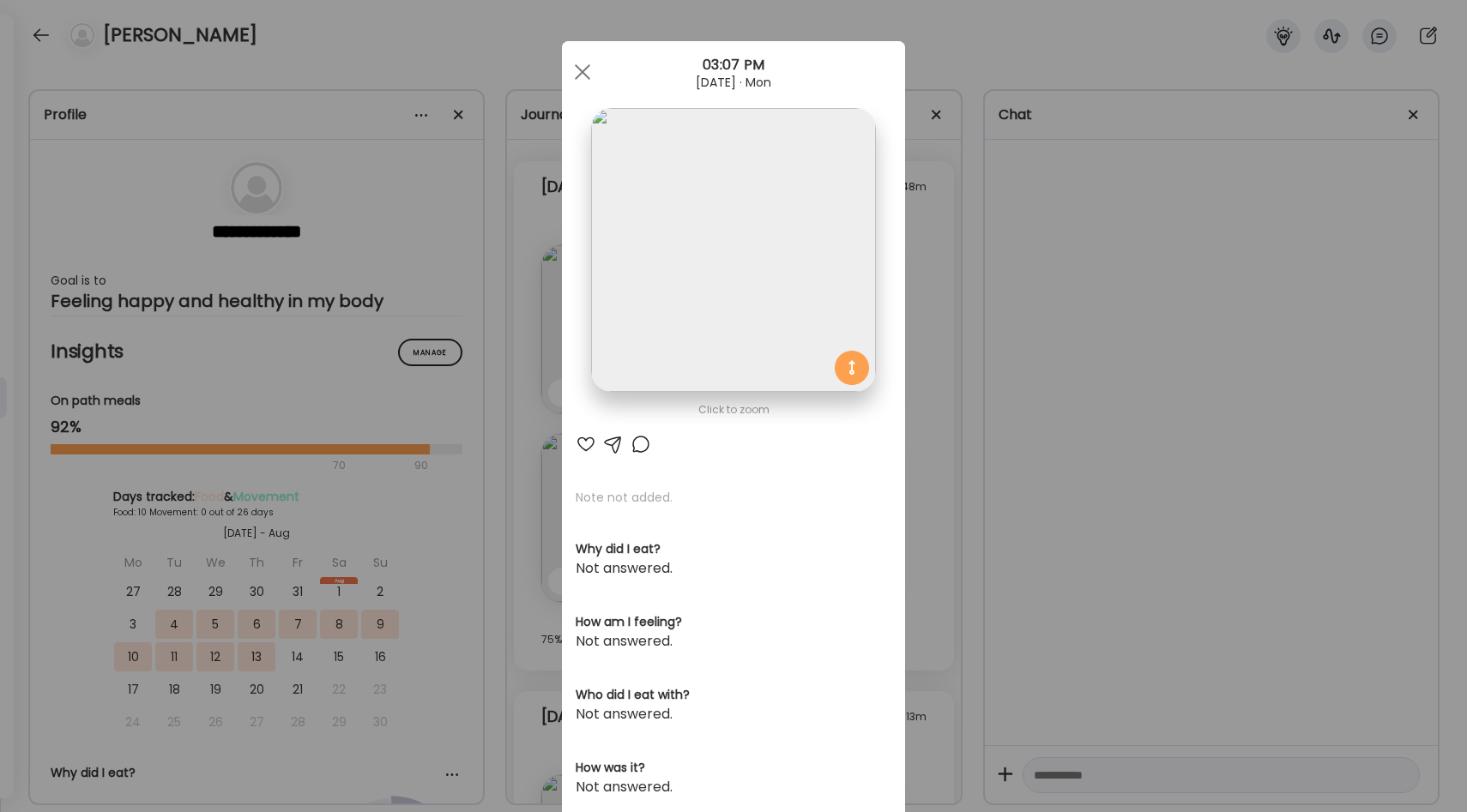
click at [748, 586] on div "Ate Coach Dashboard Wahoo! It’s official Take a moment to set up your Coach Pro…" at bounding box center [734, 406] width 1467 height 812
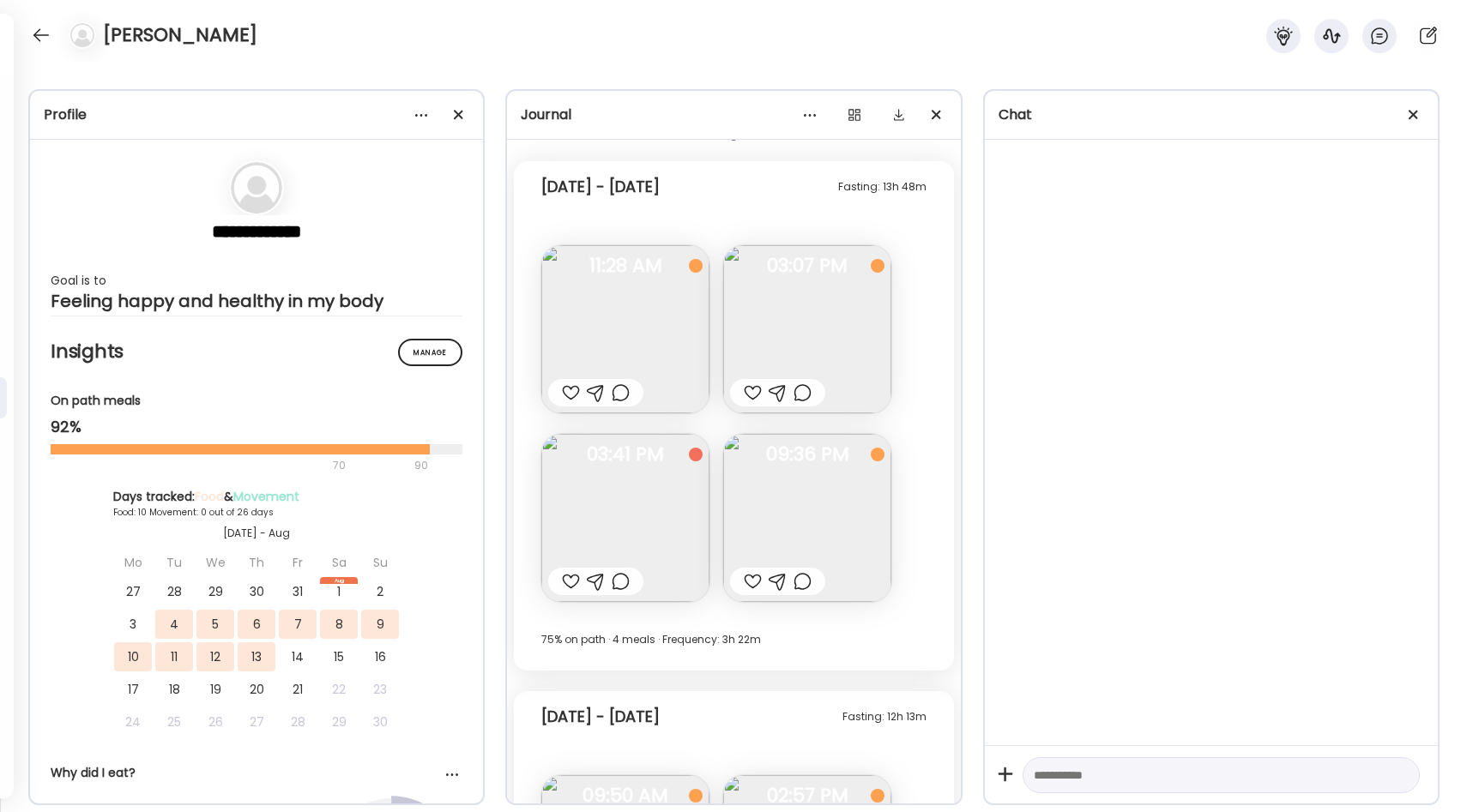
click at [682, 486] on img at bounding box center [625, 518] width 168 height 168
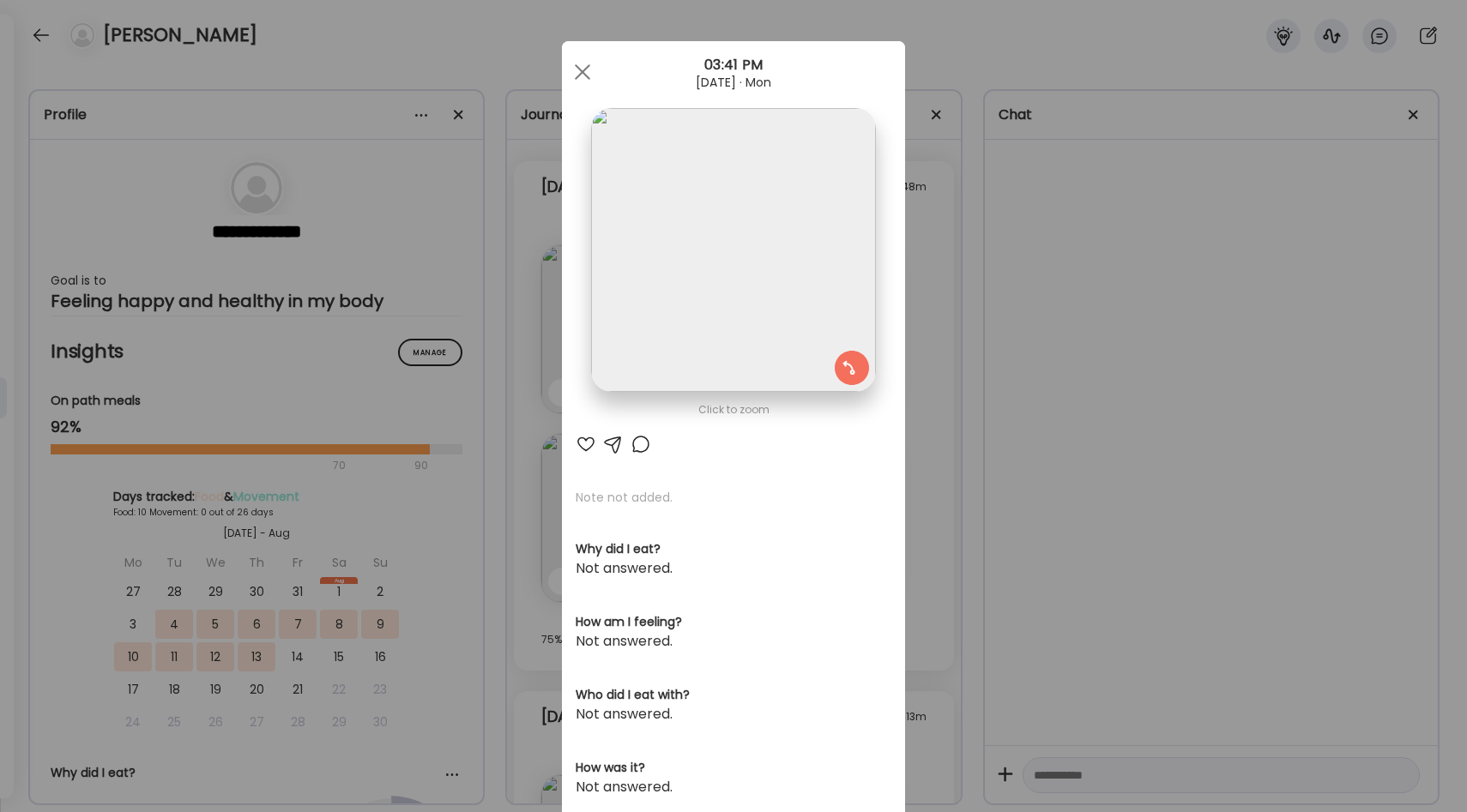
click at [748, 546] on div "Ate Coach Dashboard Wahoo! It’s official Take a moment to set up your Coach Pro…" at bounding box center [734, 406] width 1467 height 812
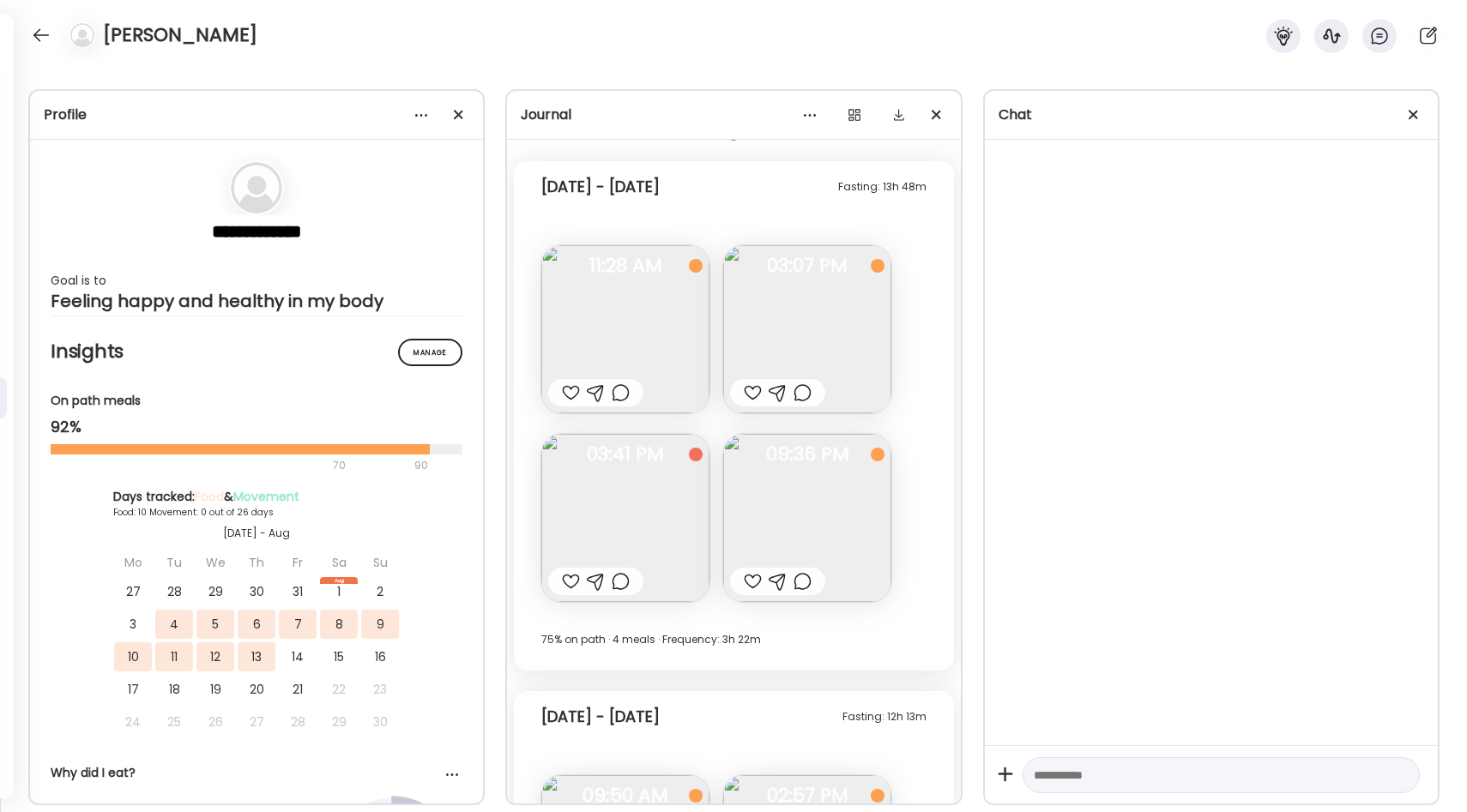
click at [748, 496] on img at bounding box center [806, 518] width 168 height 168
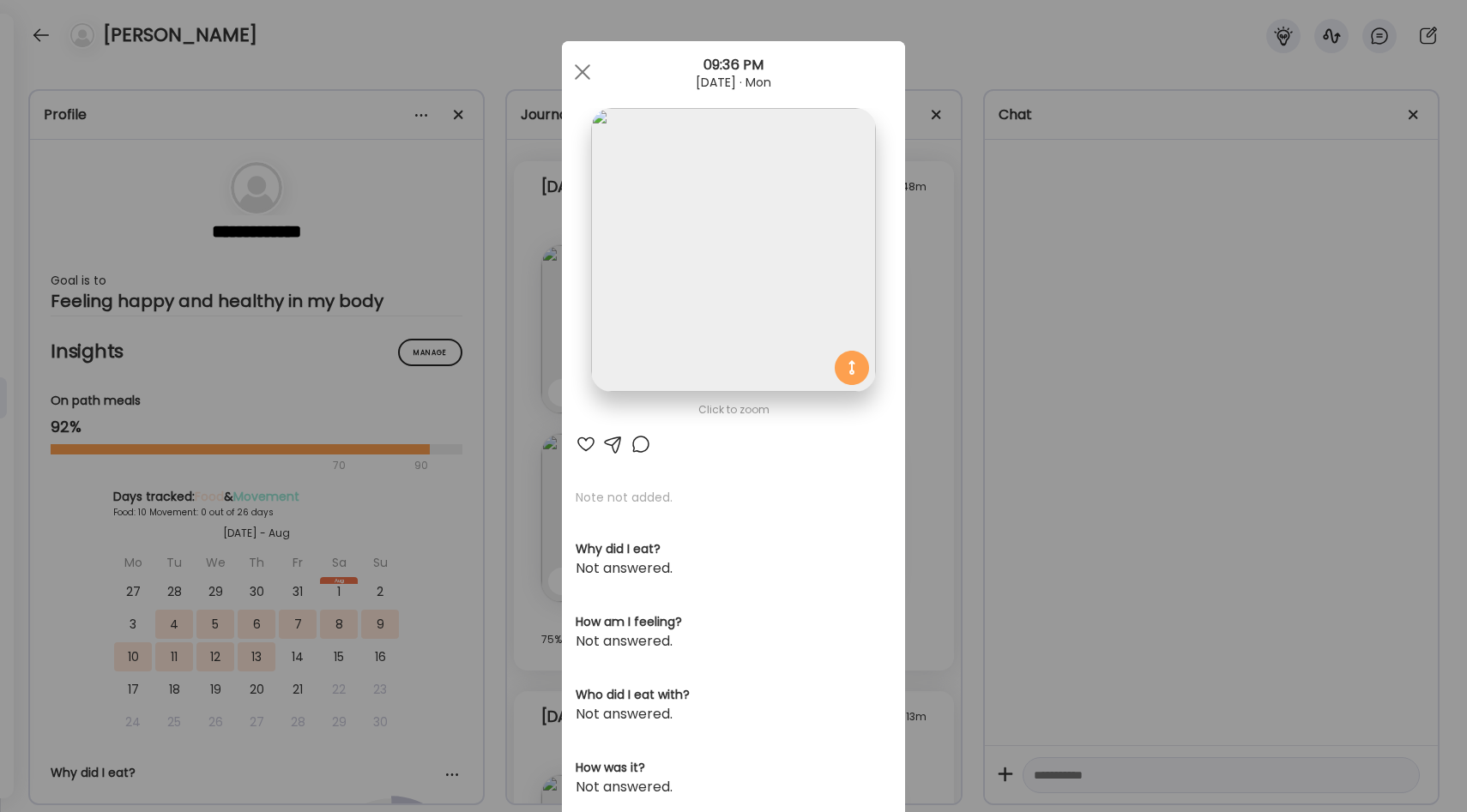
click at [748, 579] on div "Ate Coach Dashboard Wahoo! It’s official Take a moment to set up your Coach Pro…" at bounding box center [734, 406] width 1467 height 812
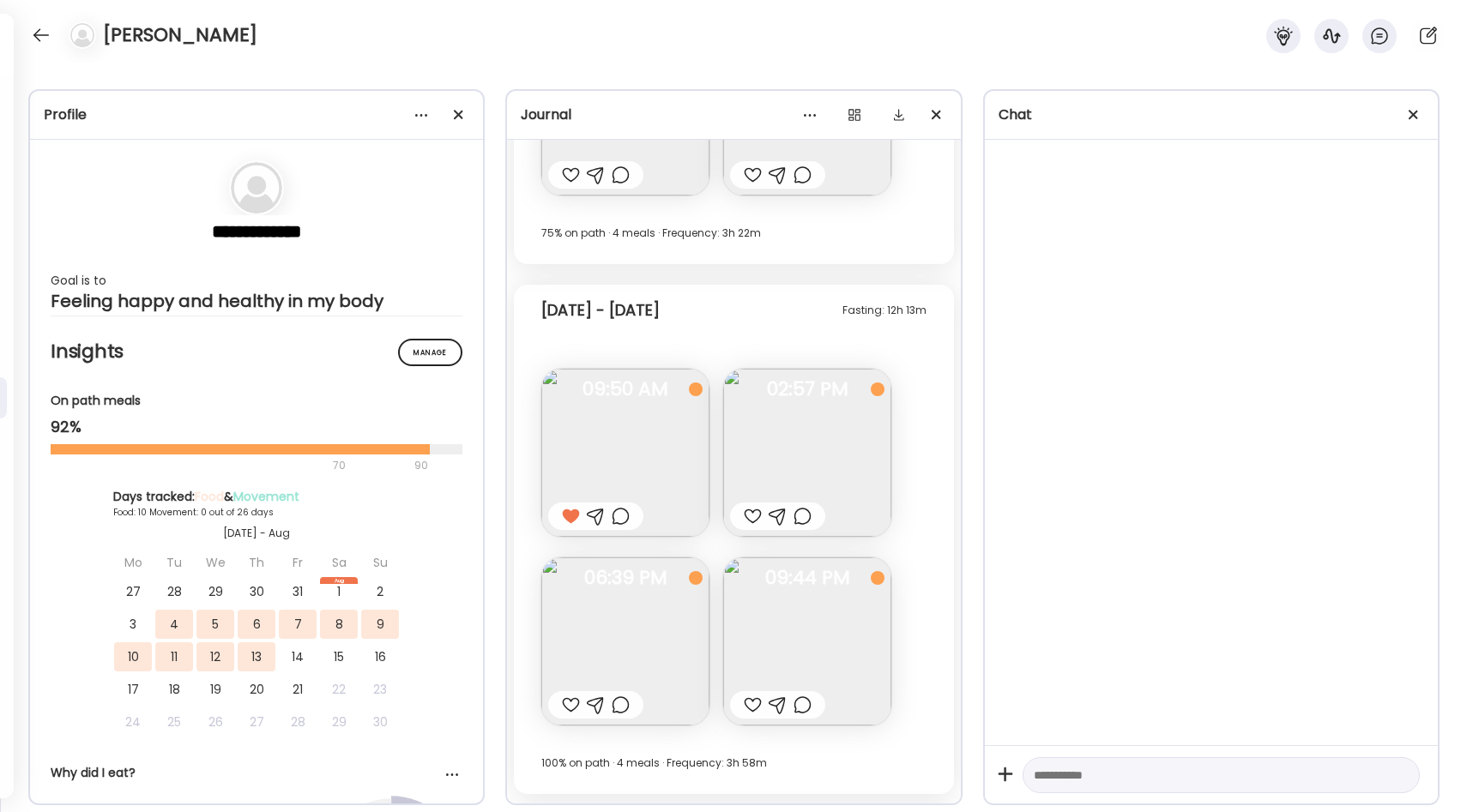
scroll to position [3471, 0]
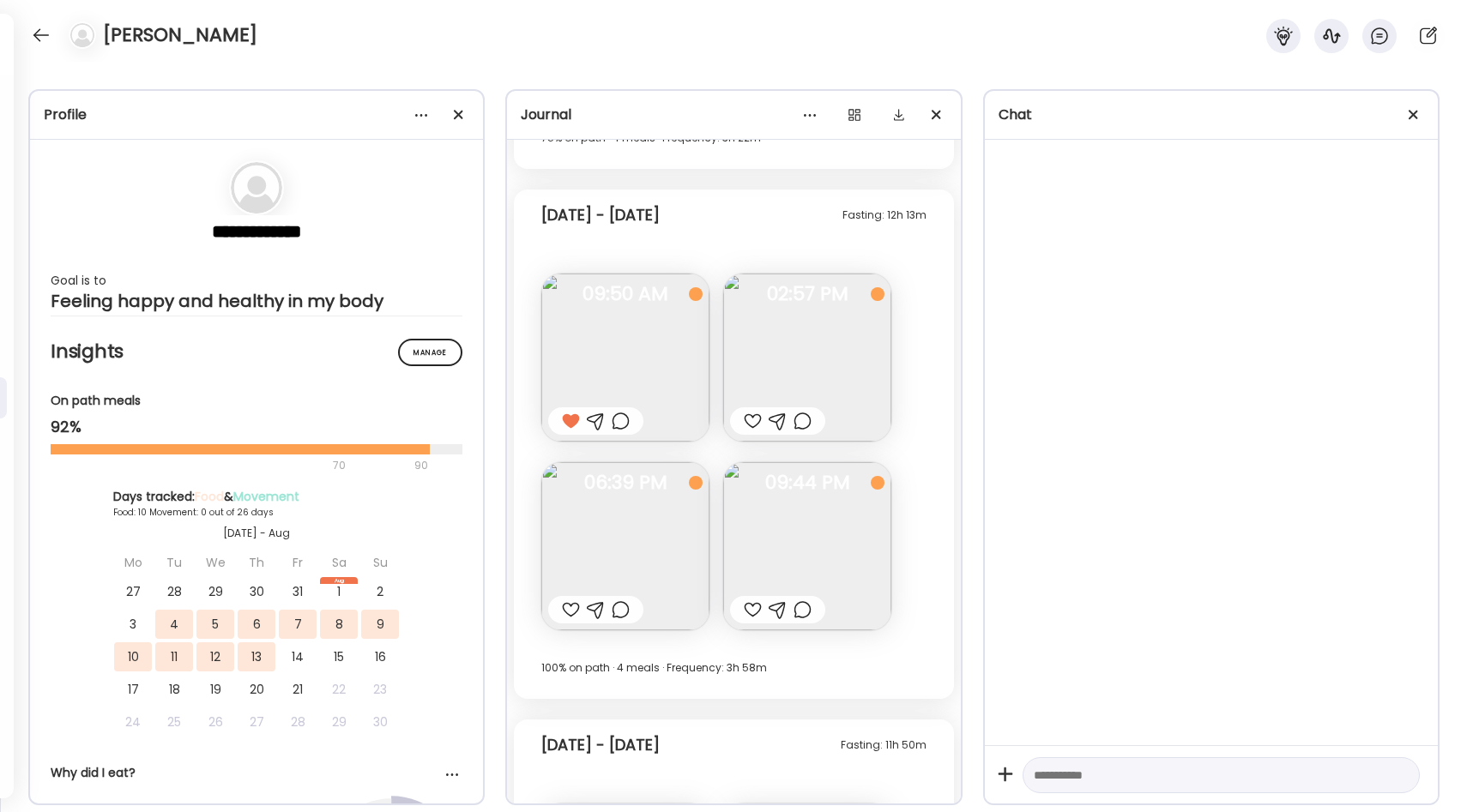
click at [654, 390] on img at bounding box center [625, 357] width 168 height 168
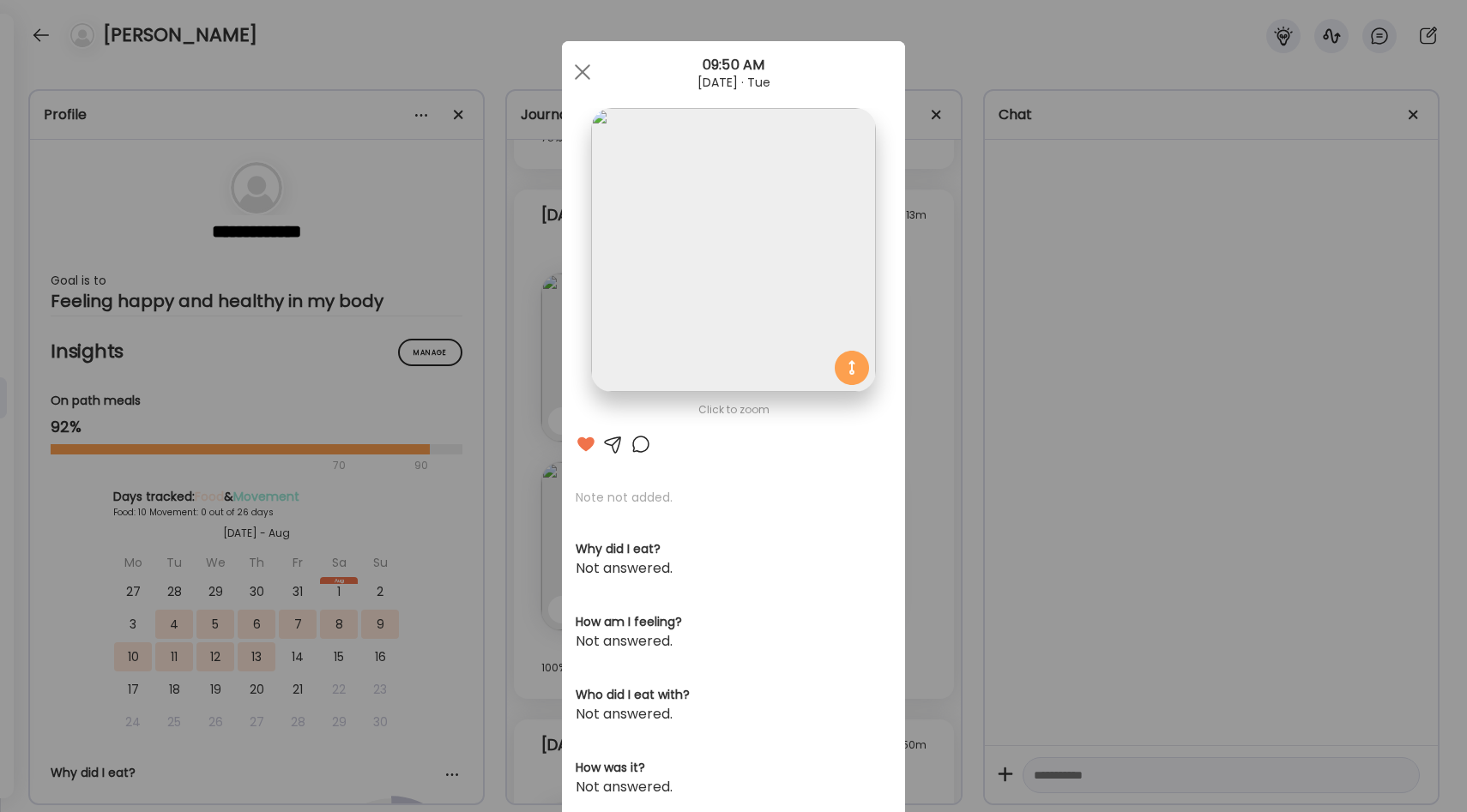
click at [748, 602] on div "Ate Coach Dashboard Wahoo! It’s official Take a moment to set up your Coach Pro…" at bounding box center [734, 406] width 1467 height 812
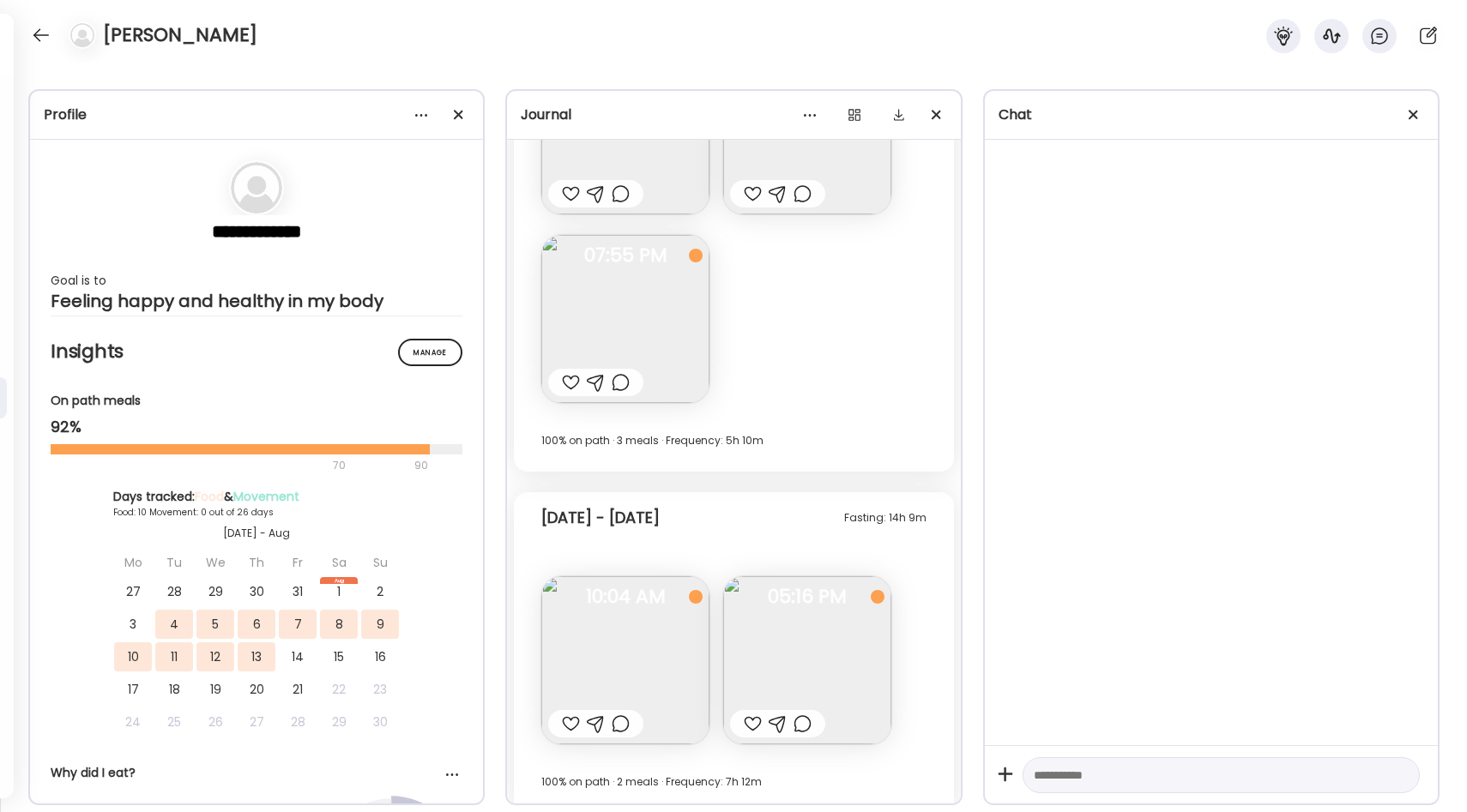
scroll to position [4245, 0]
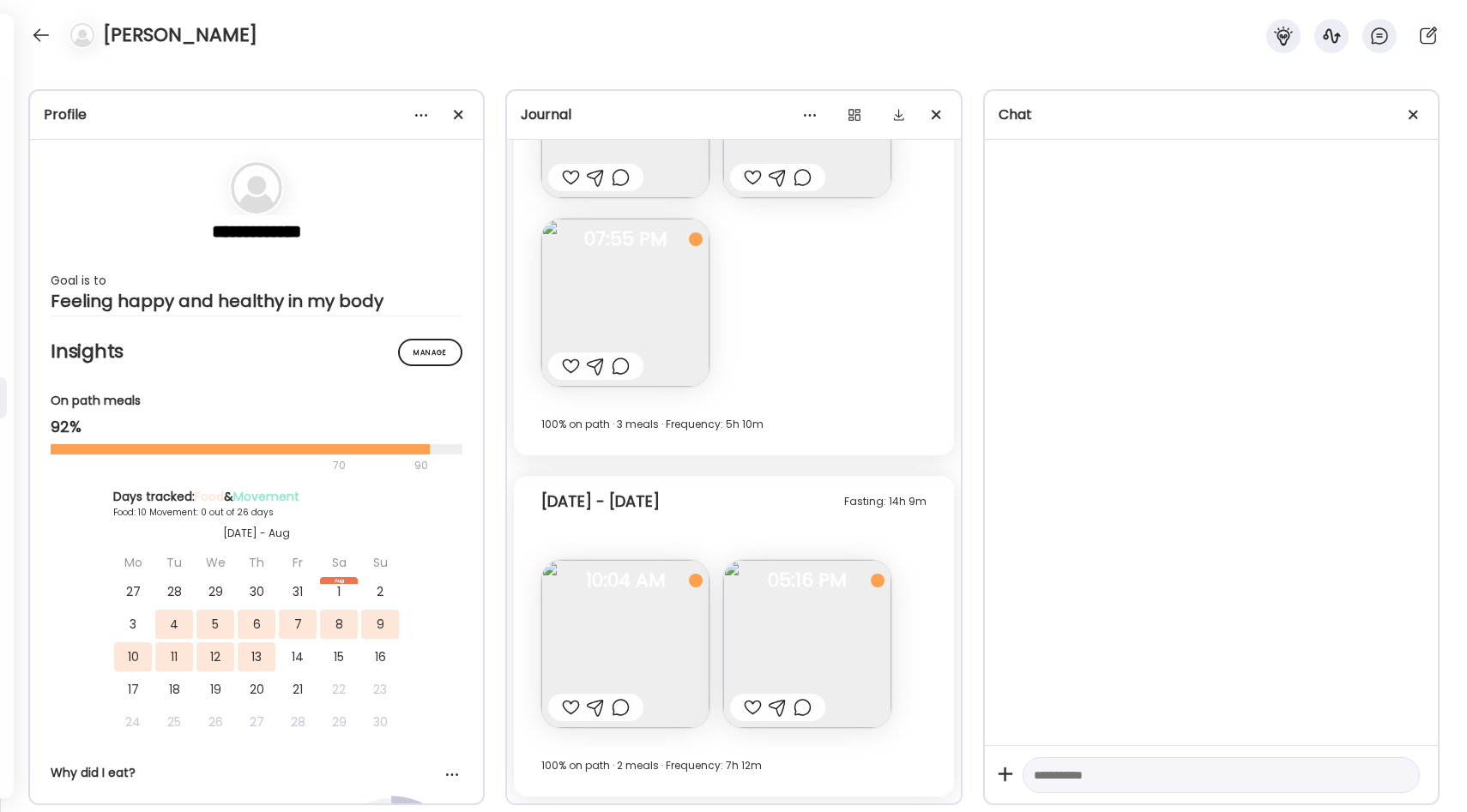
click at [650, 650] on img at bounding box center [625, 644] width 168 height 168
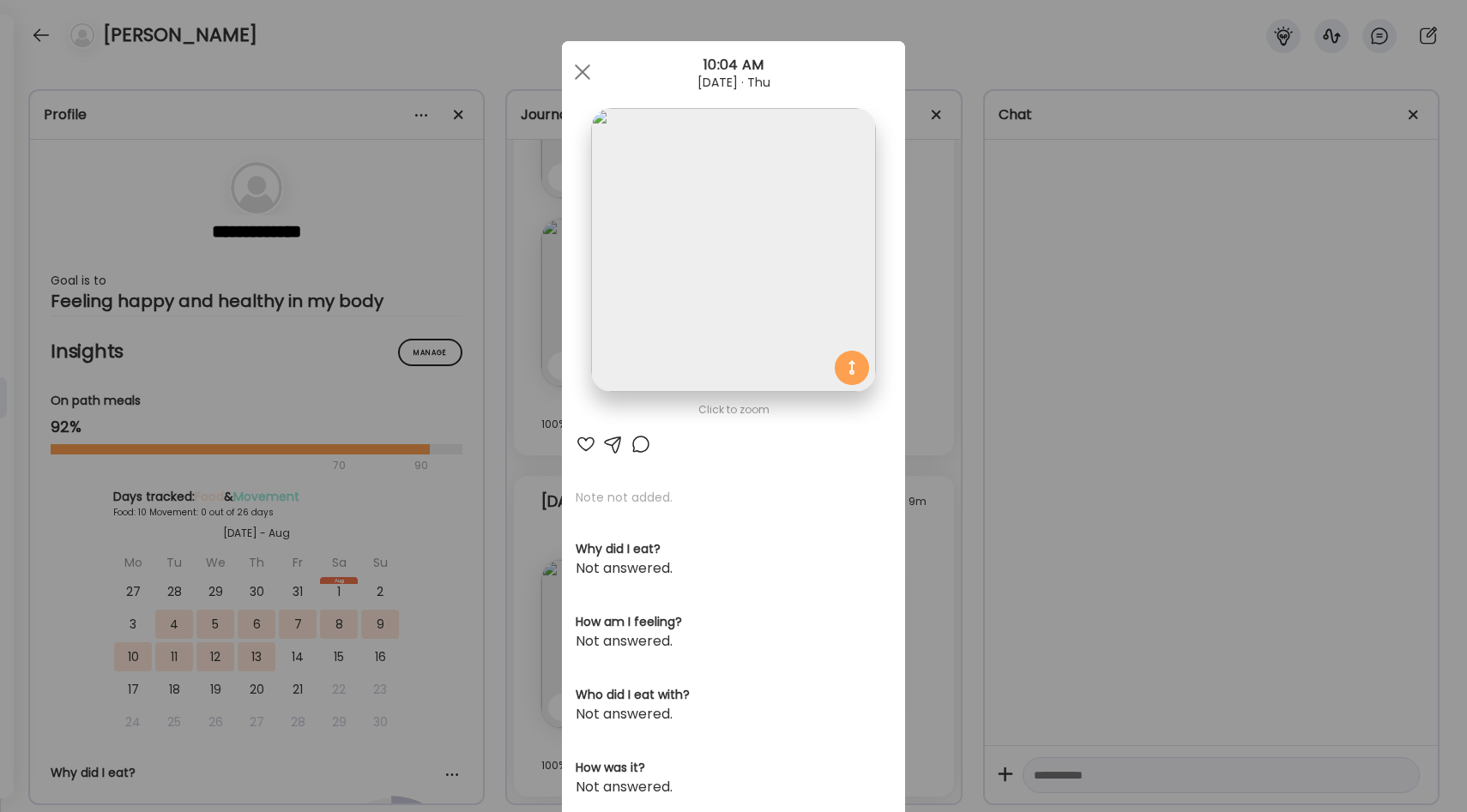
click at [748, 610] on div "Ate Coach Dashboard Wahoo! It’s official Take a moment to set up your Coach Pro…" at bounding box center [734, 406] width 1467 height 812
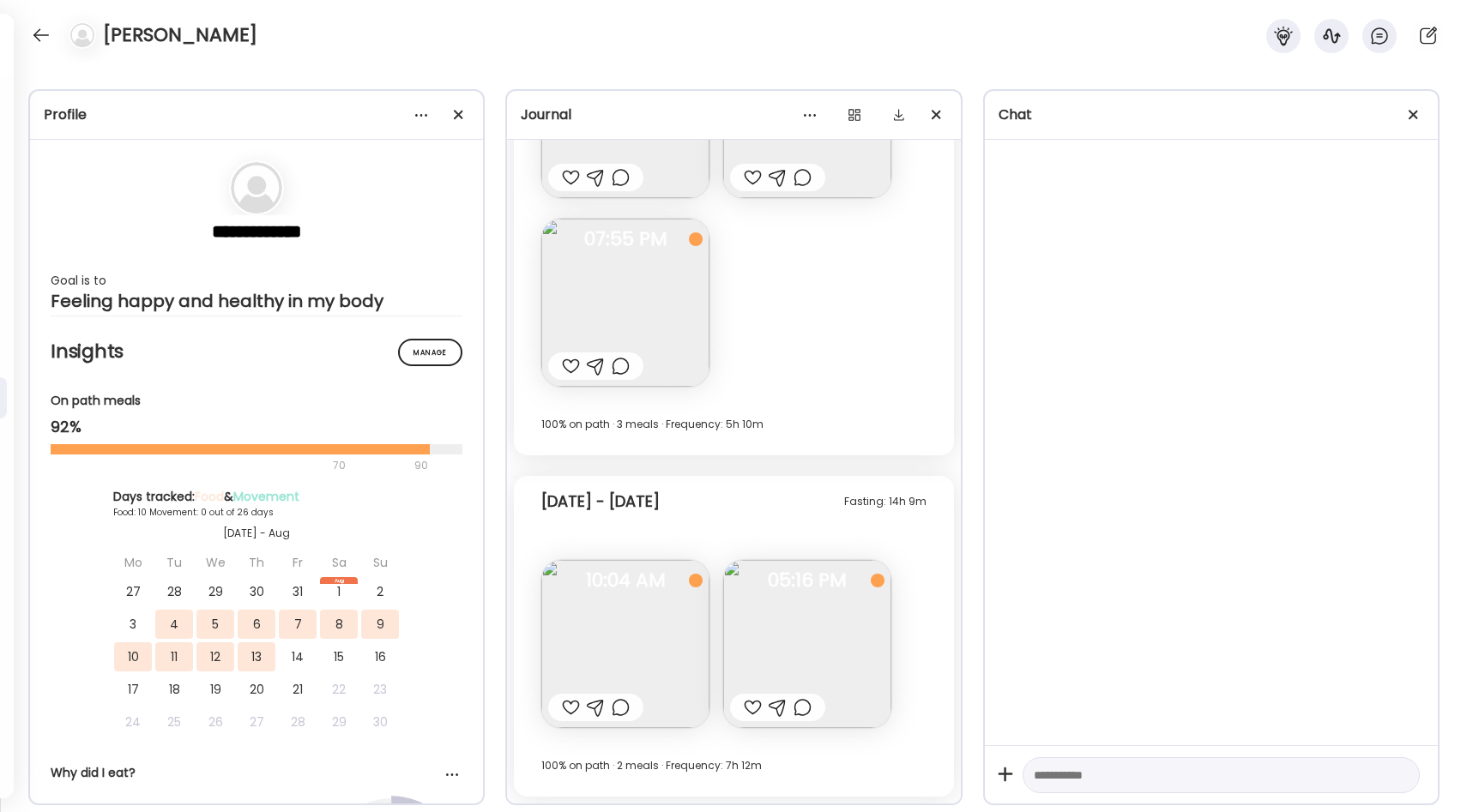
click at [748, 618] on img at bounding box center [806, 644] width 168 height 168
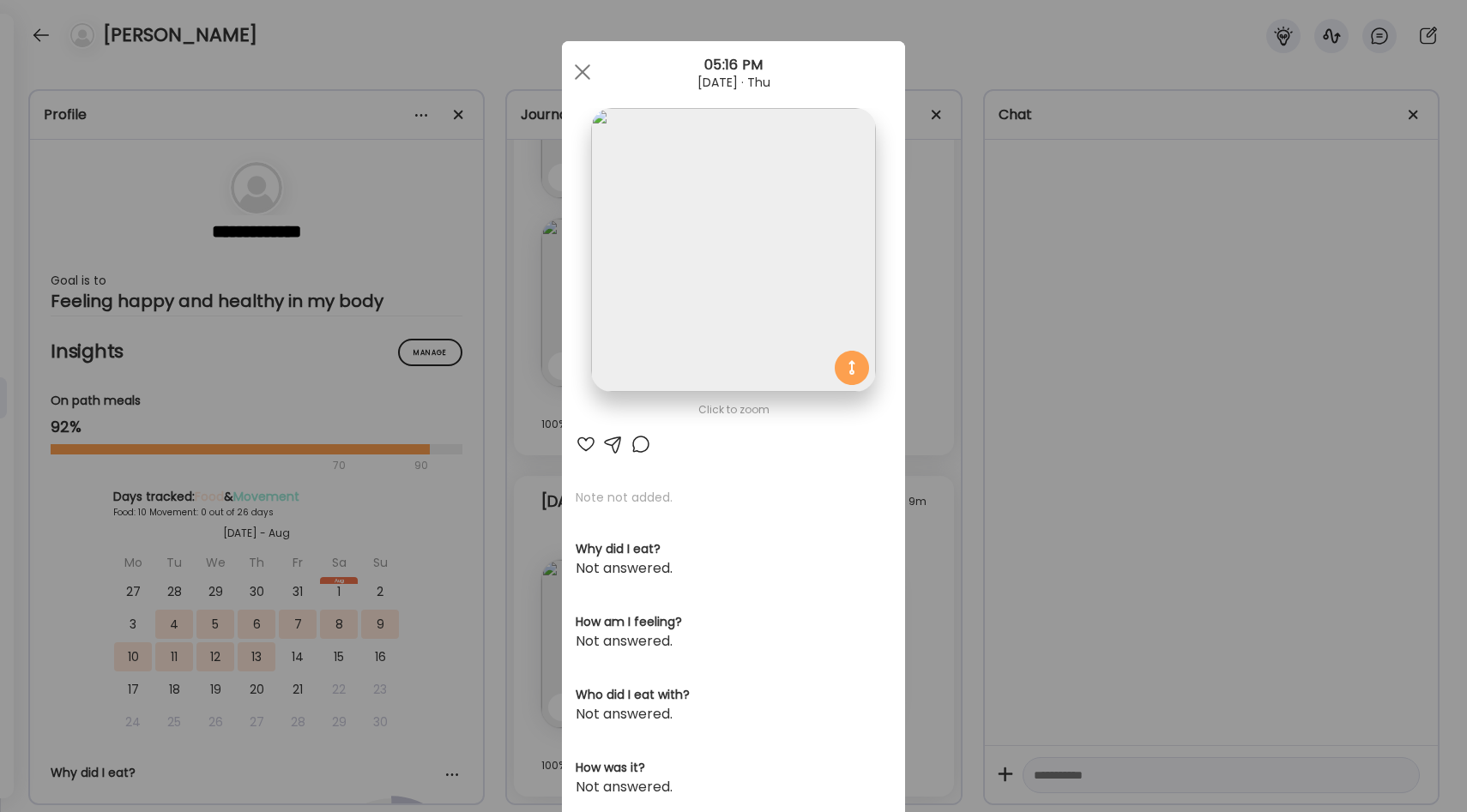
click at [748, 640] on div "Ate Coach Dashboard Wahoo! It’s official Take a moment to set up your Coach Pro…" at bounding box center [734, 406] width 1467 height 812
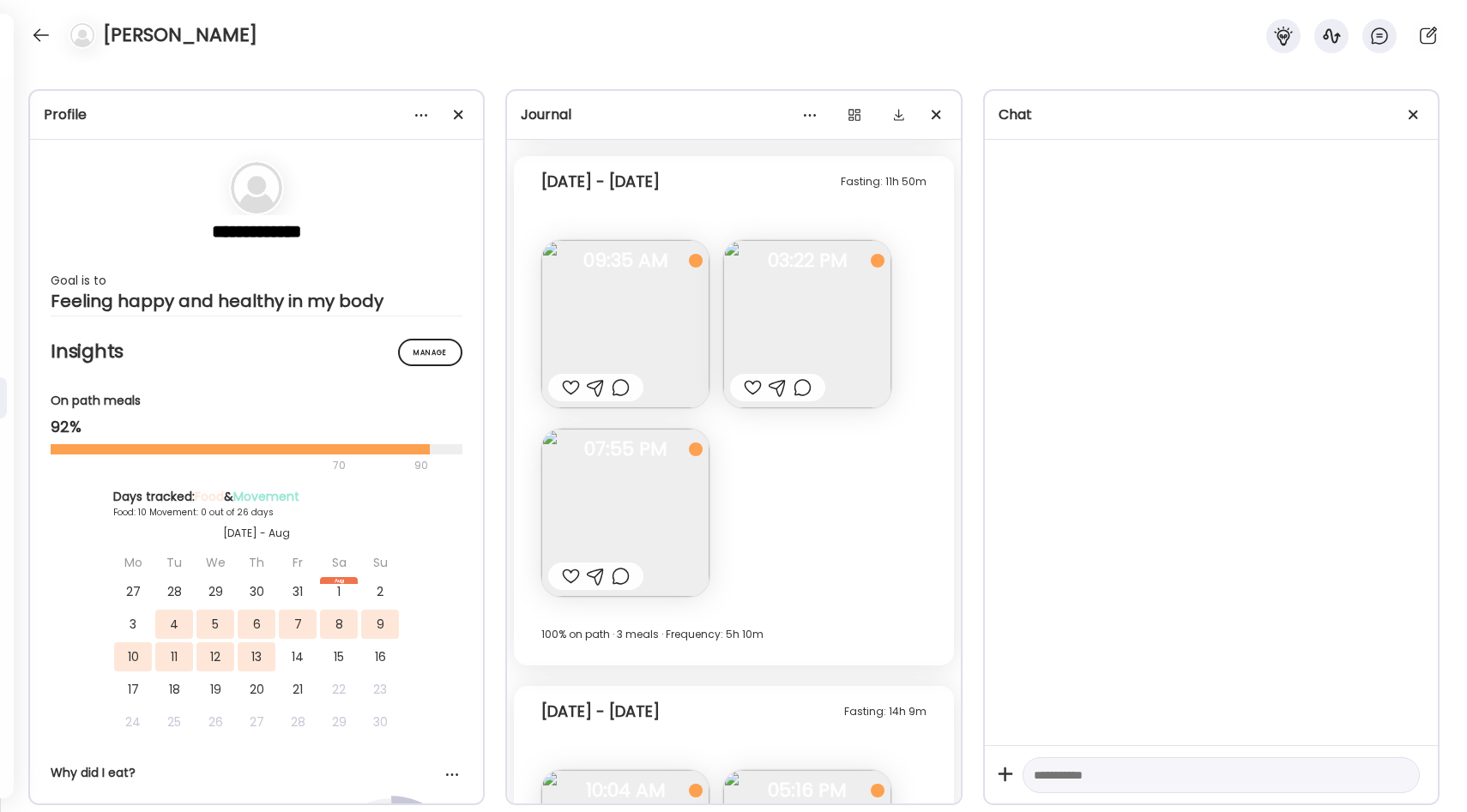
scroll to position [3896, 0]
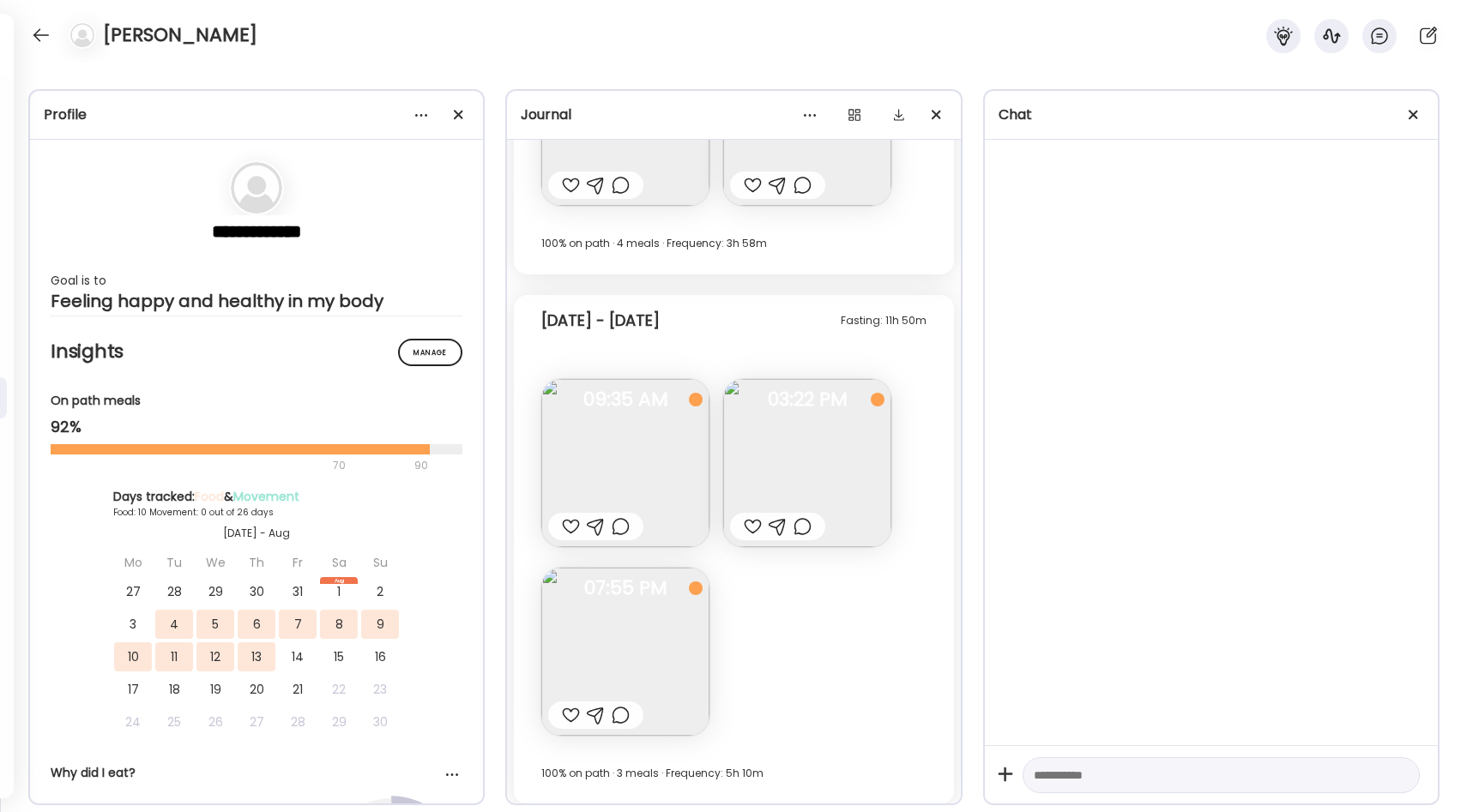
click at [748, 456] on img at bounding box center [806, 463] width 168 height 168
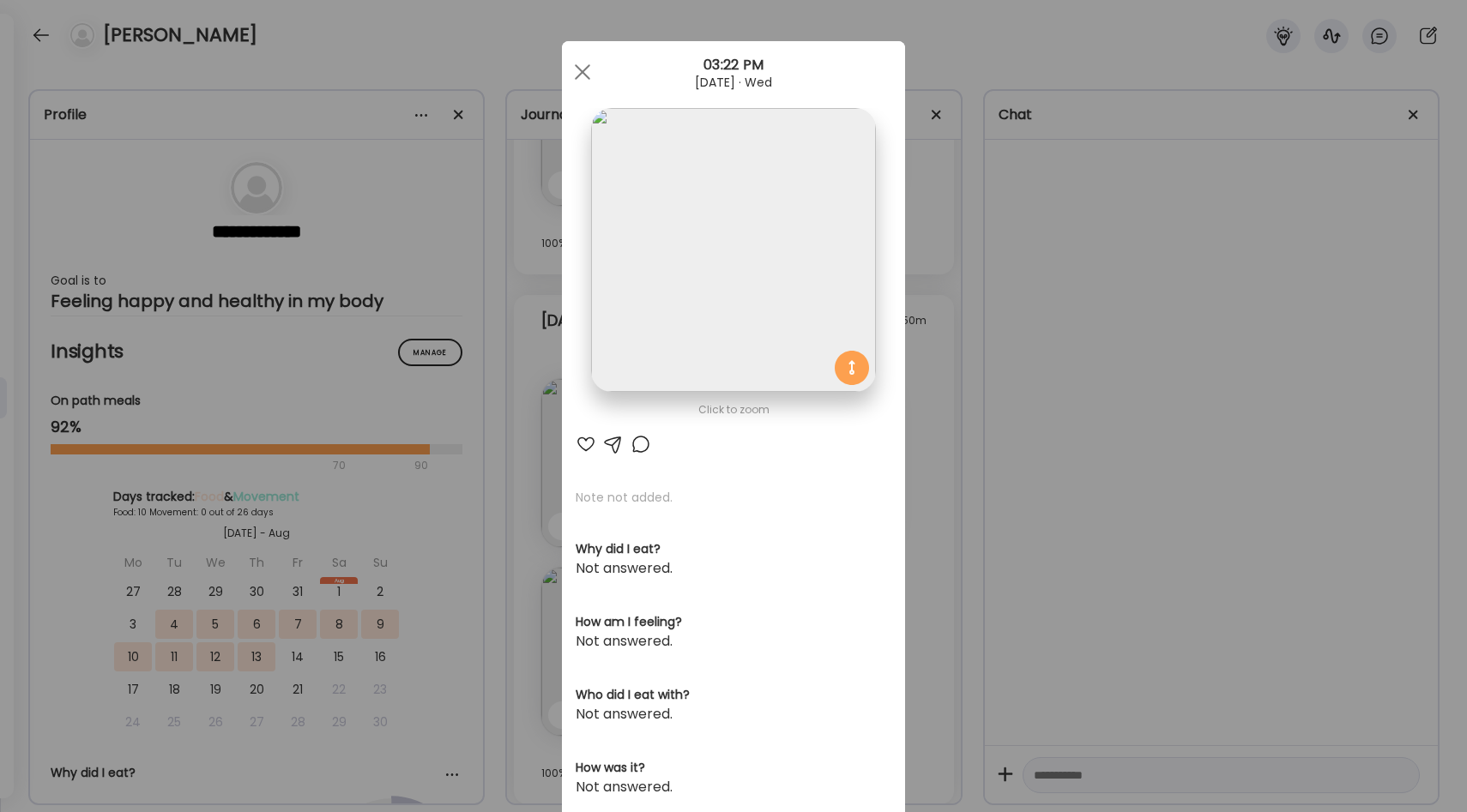
click at [748, 585] on div "Ate Coach Dashboard Wahoo! It’s official Take a moment to set up your Coach Pro…" at bounding box center [734, 406] width 1467 height 812
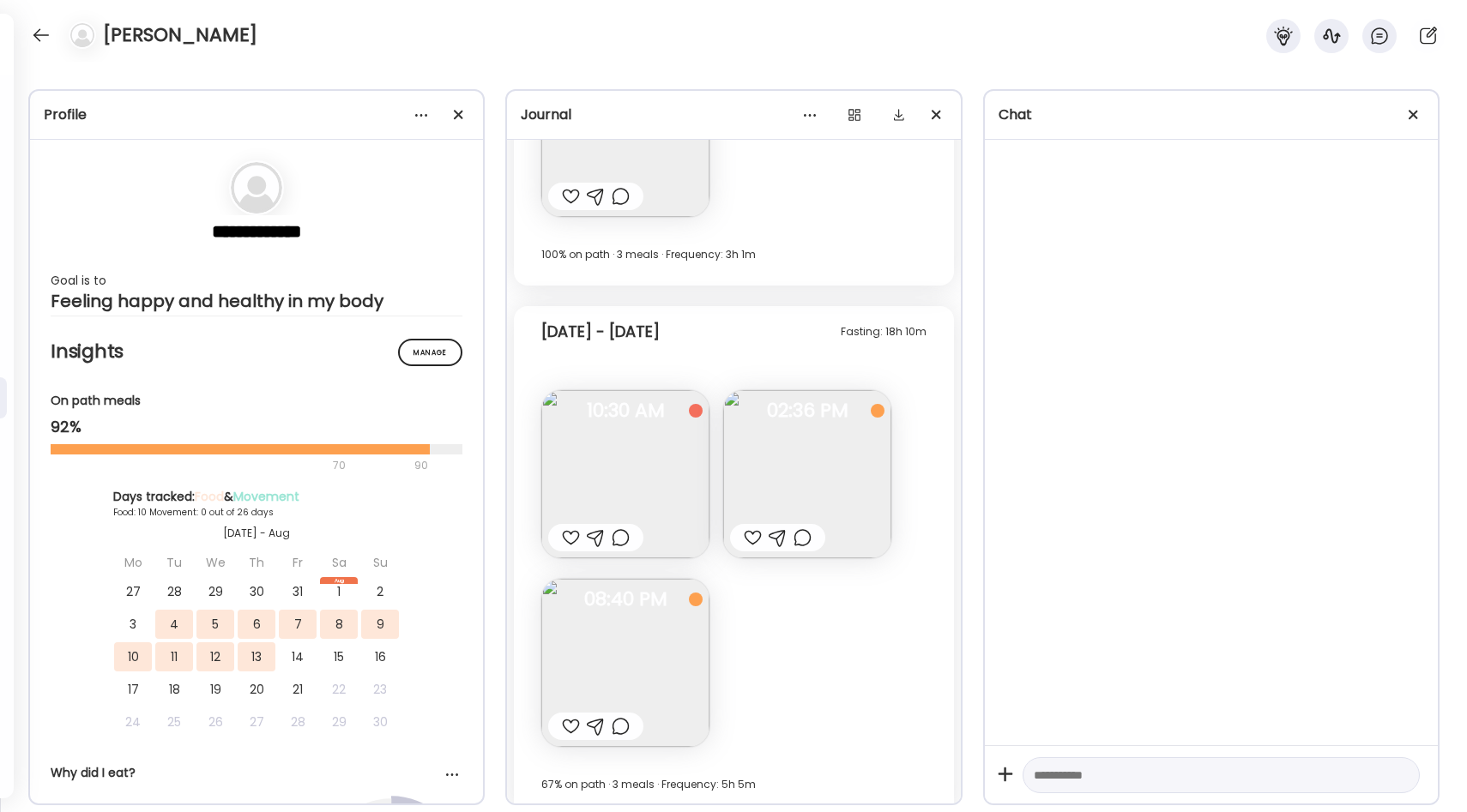
scroll to position [968, 0]
click at [748, 475] on img at bounding box center [806, 481] width 168 height 168
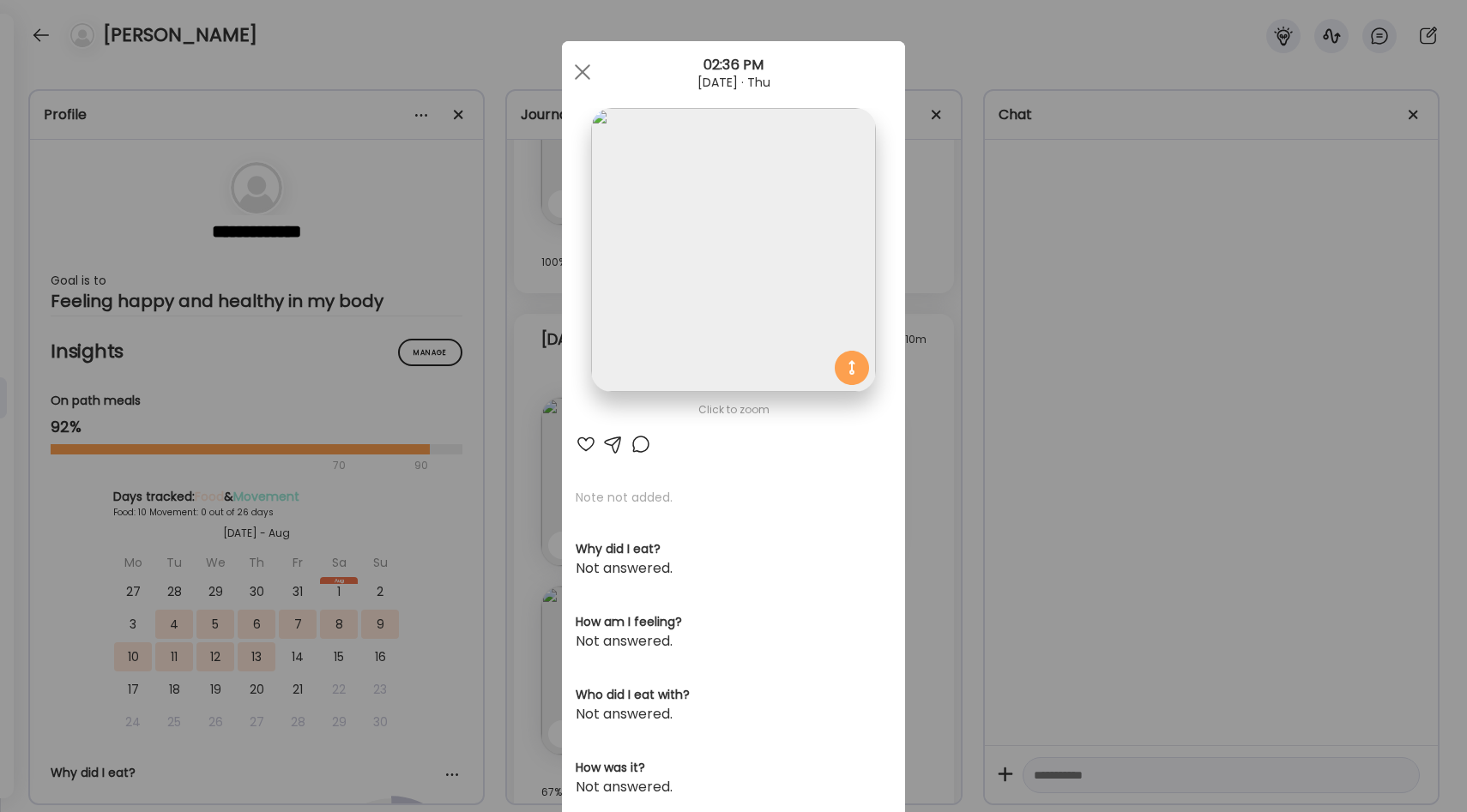
click at [748, 477] on div "Ate Coach Dashboard Wahoo! It’s official Take a moment to set up your Coach Pro…" at bounding box center [734, 406] width 1467 height 812
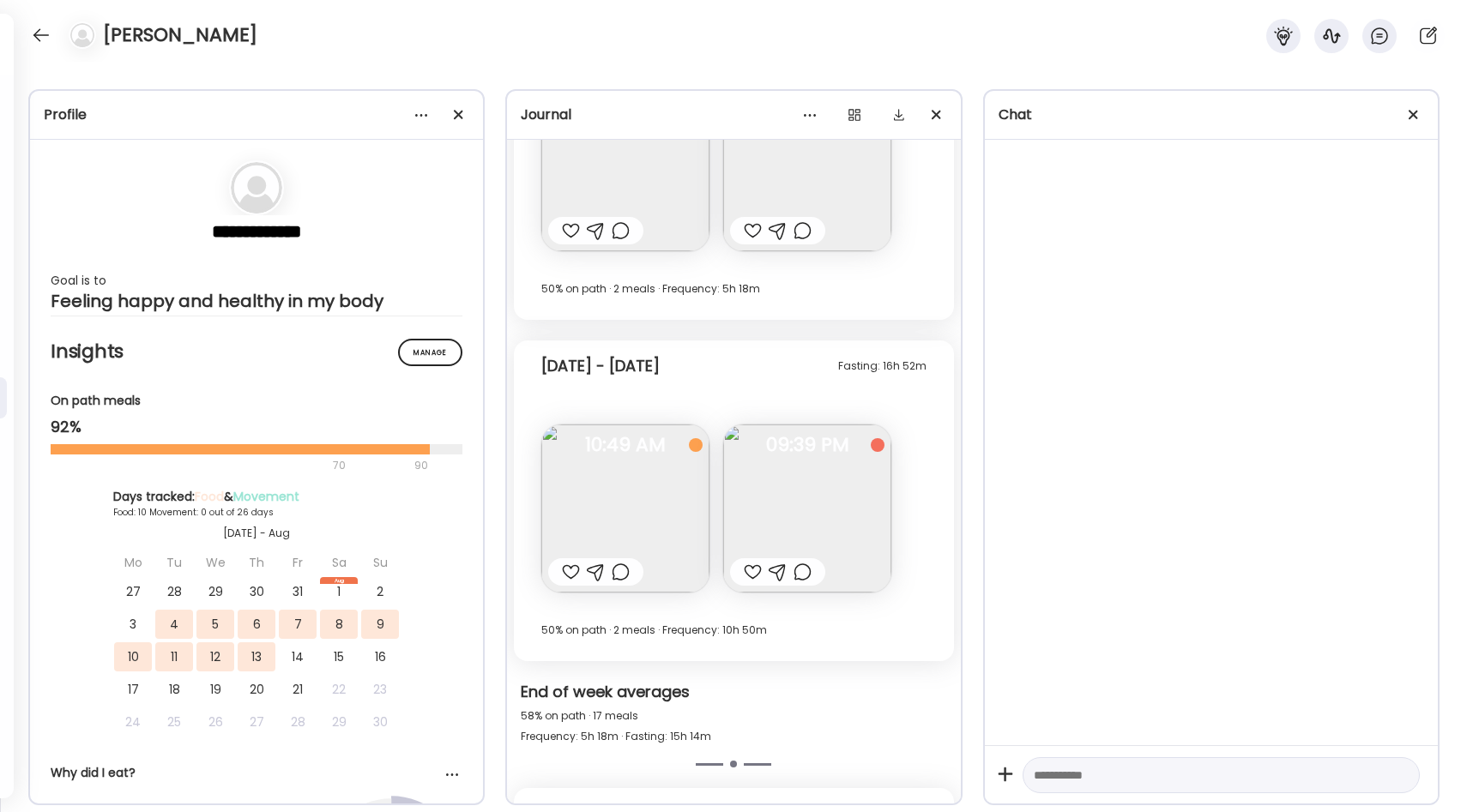
scroll to position [2428, 0]
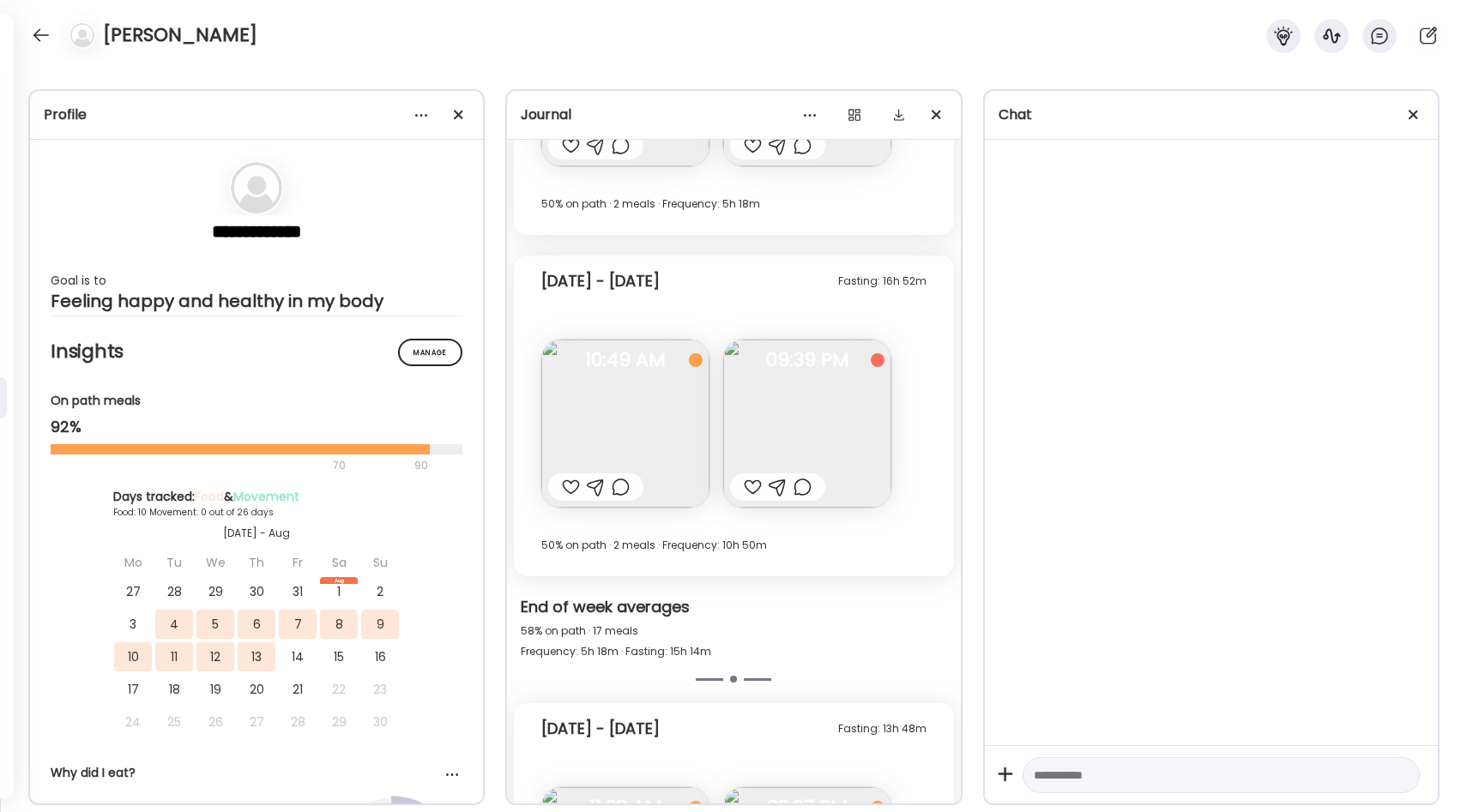
click at [648, 436] on img at bounding box center [625, 423] width 168 height 168
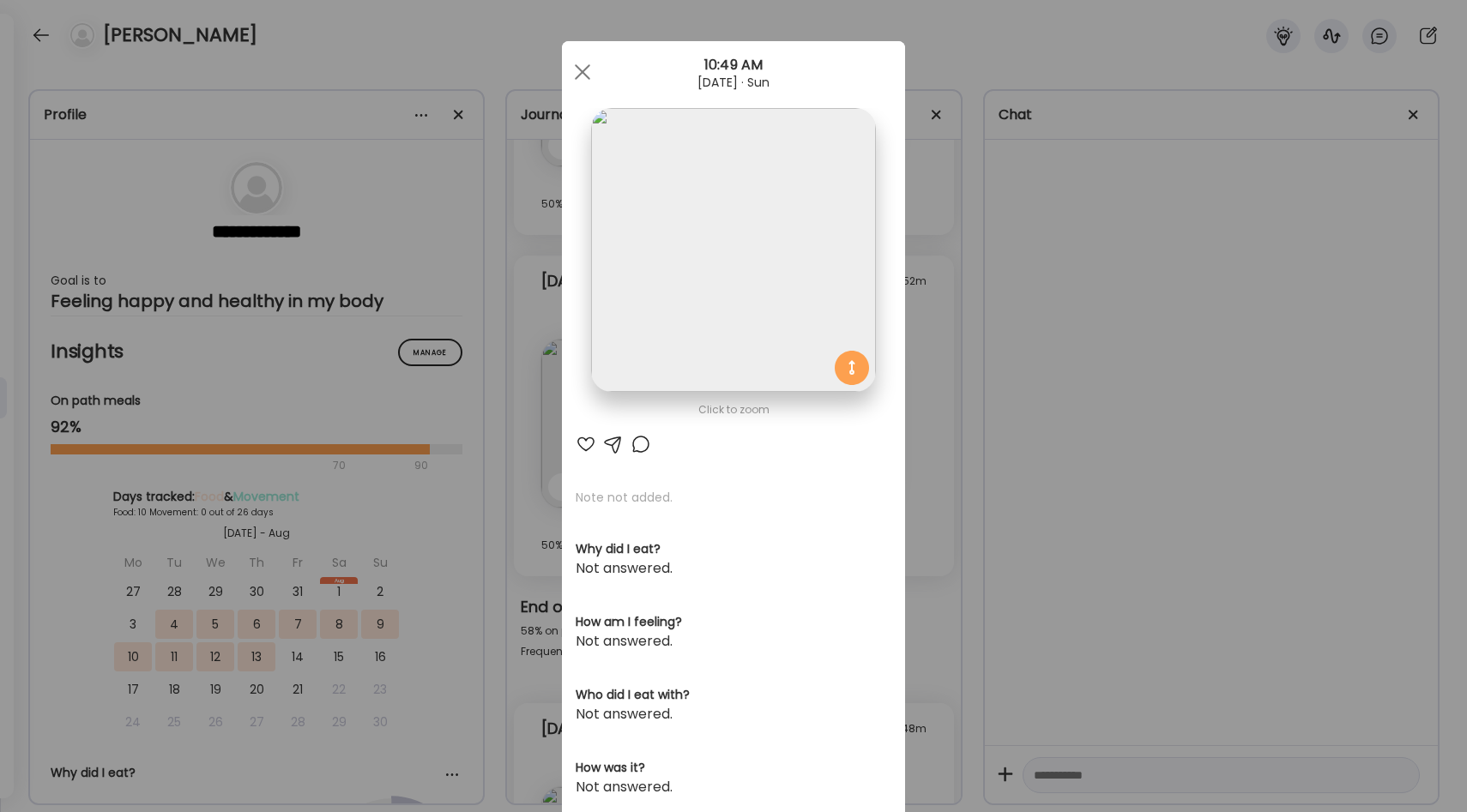
click at [748, 464] on div "Ate Coach Dashboard Wahoo! It’s official Take a moment to set up your Coach Pro…" at bounding box center [734, 406] width 1467 height 812
